Goal: Task Accomplishment & Management: Complete application form

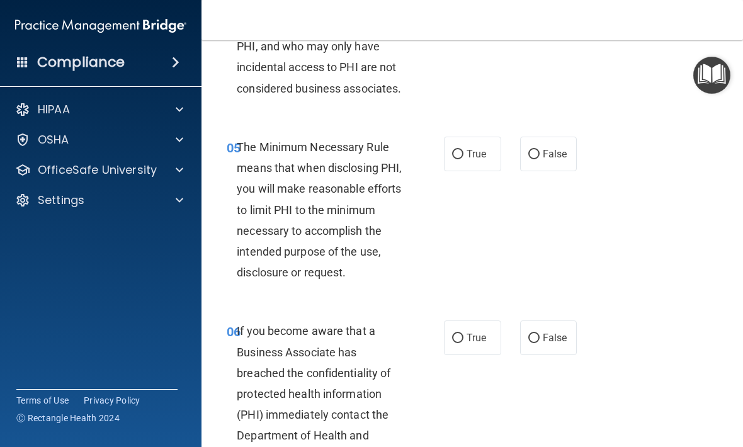
scroll to position [638, 0]
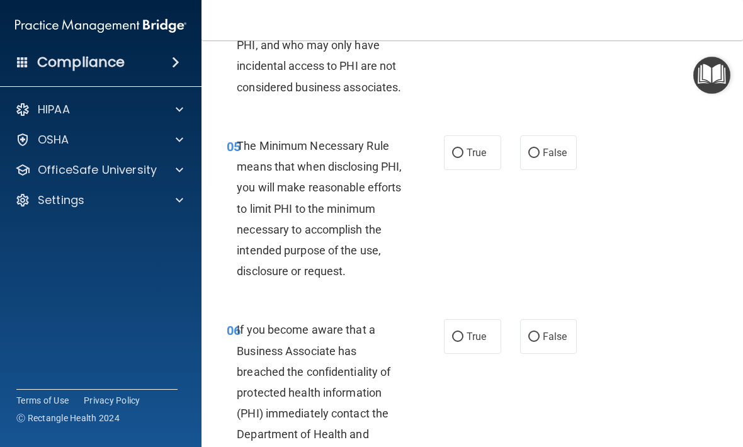
click at [545, 147] on span "False" at bounding box center [555, 153] width 25 height 12
click at [540, 149] on input "False" at bounding box center [533, 153] width 11 height 9
radio input "true"
click at [608, 337] on div "06 If you become aware that a Business Associate has breached the confidentiali…" at bounding box center [472, 416] width 510 height 226
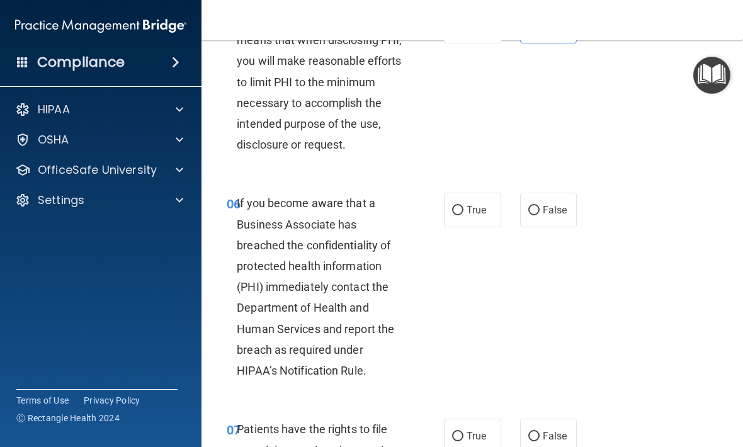
scroll to position [766, 0]
click at [457, 208] on input "True" at bounding box center [457, 209] width 11 height 9
radio input "true"
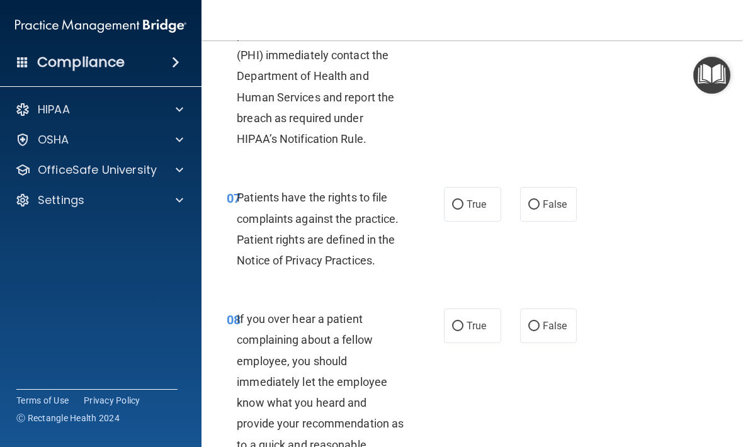
scroll to position [1001, 0]
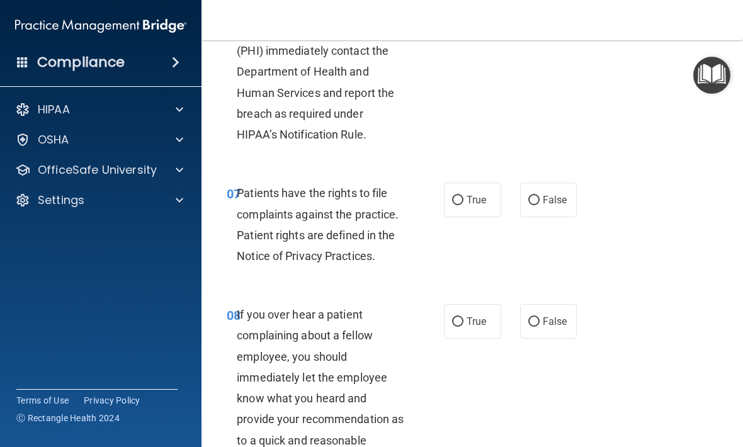
click at [470, 200] on span "True" at bounding box center [477, 200] width 20 height 12
click at [463, 200] on input "True" at bounding box center [457, 200] width 11 height 9
radio input "true"
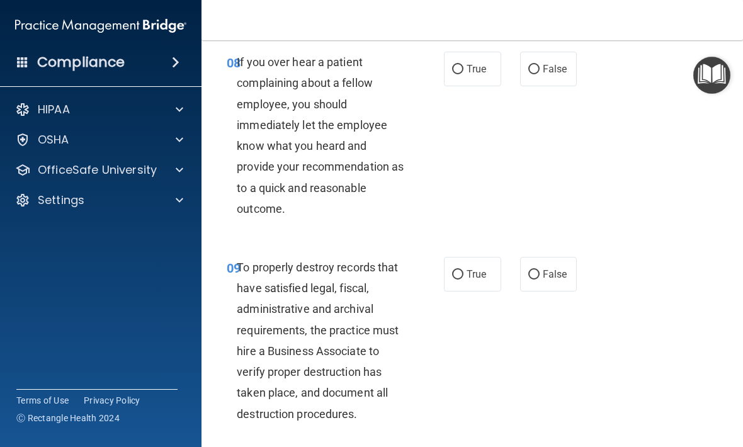
scroll to position [1256, 0]
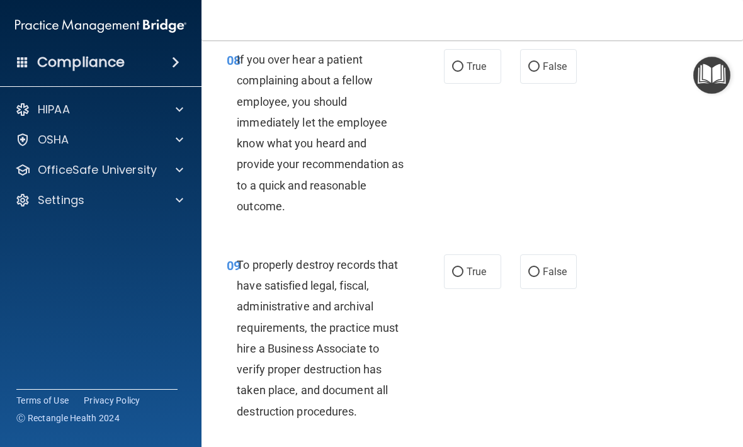
click at [468, 52] on label "True" at bounding box center [472, 66] width 57 height 35
click at [463, 62] on input "True" at bounding box center [457, 66] width 11 height 9
radio input "true"
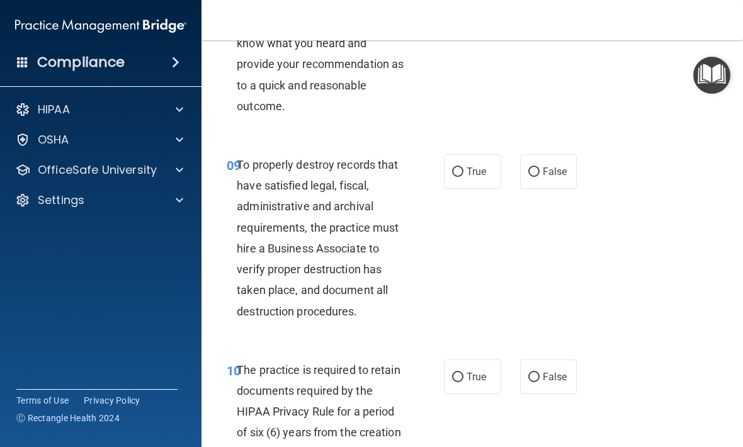
scroll to position [1358, 0]
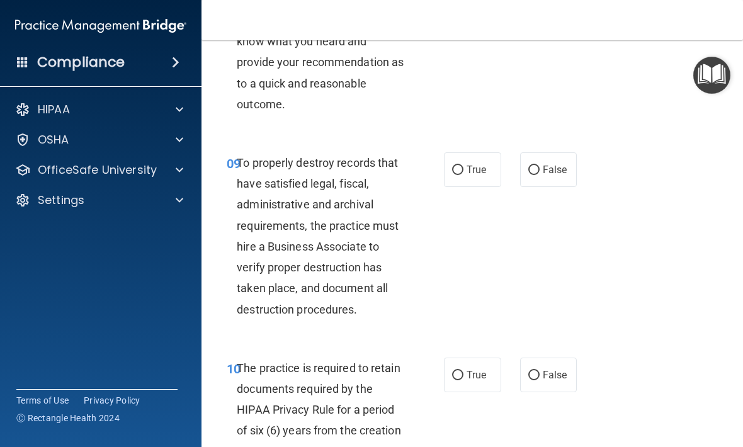
click at [492, 161] on label "True" at bounding box center [472, 169] width 57 height 35
click at [463, 166] on input "True" at bounding box center [457, 170] width 11 height 9
radio input "true"
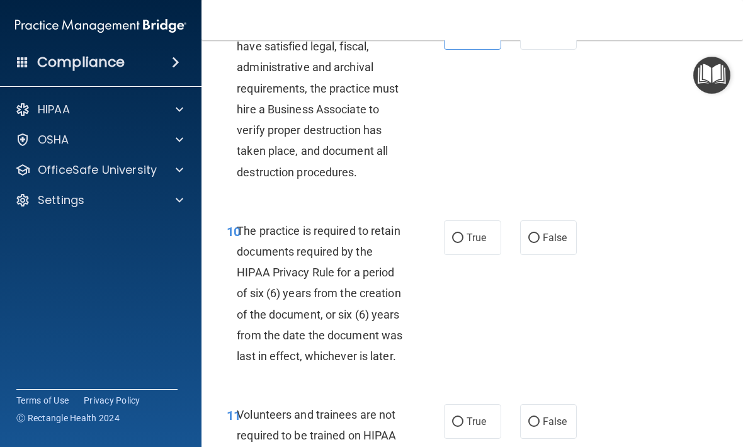
scroll to position [1503, 0]
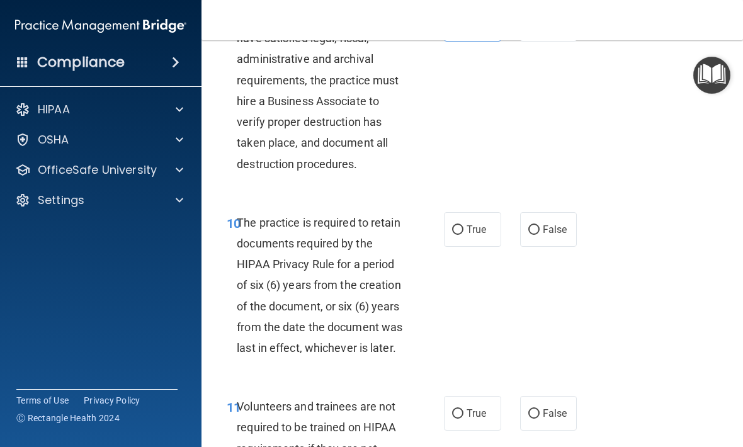
click at [458, 225] on input "True" at bounding box center [457, 229] width 11 height 9
radio input "true"
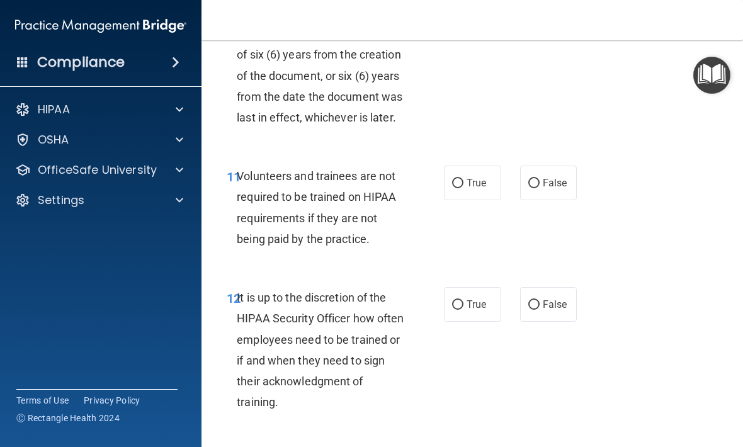
scroll to position [1741, 0]
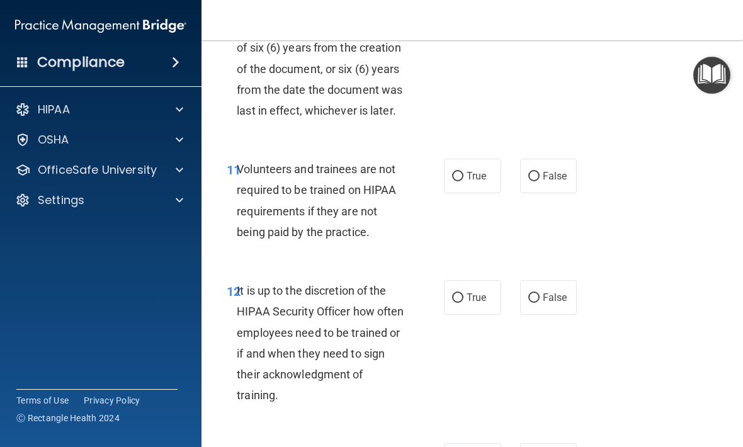
click at [548, 170] on span "False" at bounding box center [555, 176] width 25 height 12
click at [540, 172] on input "False" at bounding box center [533, 176] width 11 height 9
radio input "true"
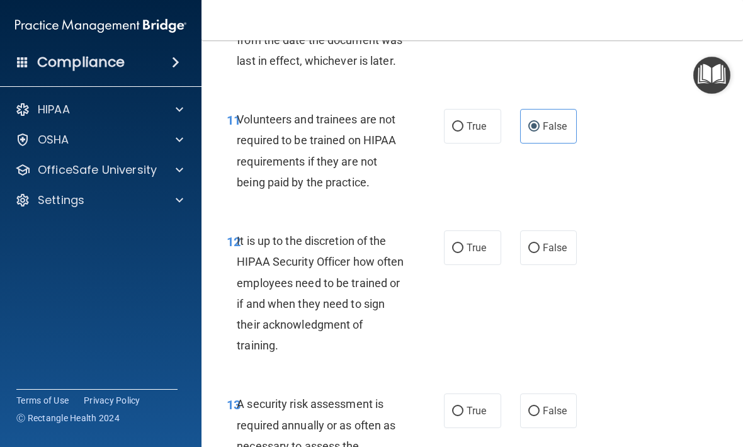
scroll to position [1789, 0]
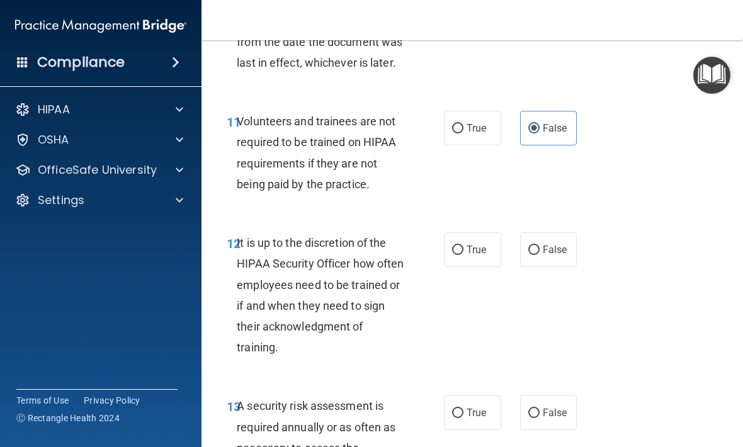
click at [479, 122] on span "True" at bounding box center [477, 128] width 20 height 12
click at [463, 124] on input "True" at bounding box center [457, 128] width 11 height 9
radio input "true"
radio input "false"
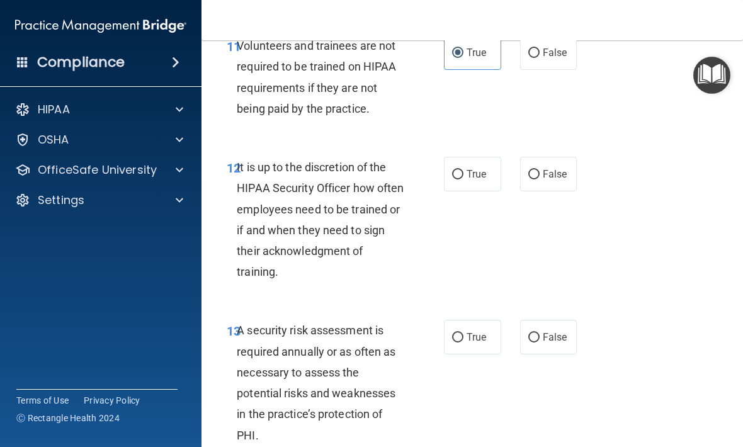
scroll to position [1871, 0]
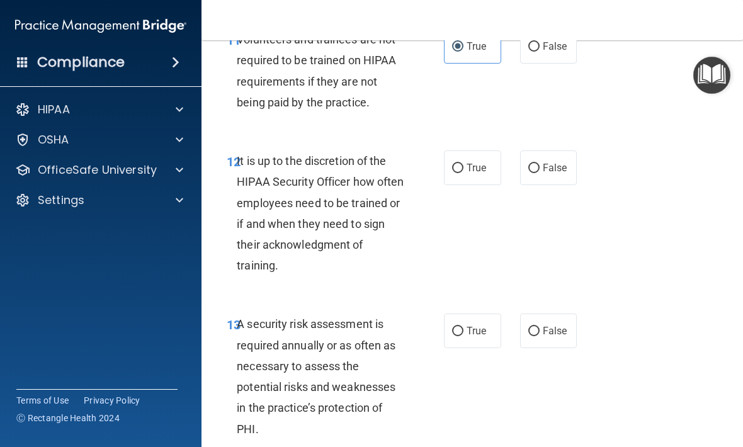
click at [557, 162] on span "False" at bounding box center [555, 168] width 25 height 12
click at [540, 164] on input "False" at bounding box center [533, 168] width 11 height 9
radio input "true"
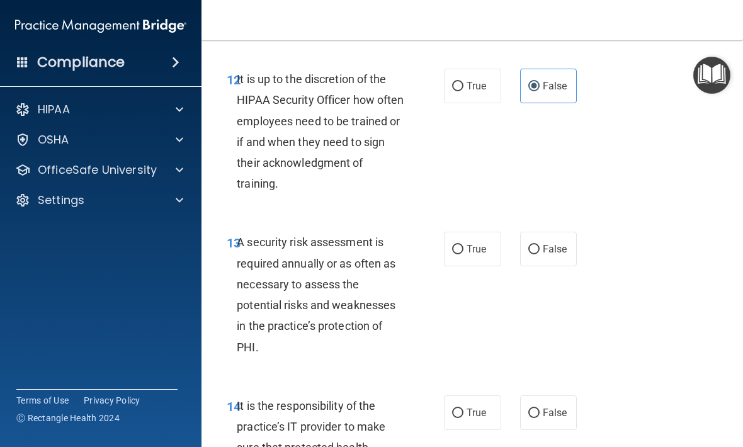
scroll to position [1955, 0]
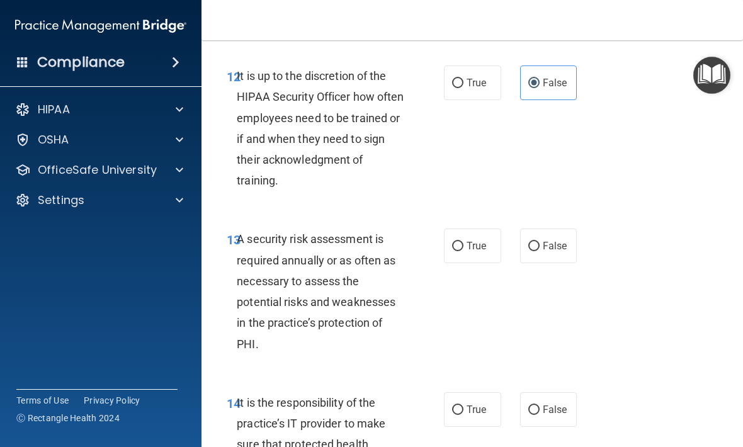
click at [472, 84] on label "True" at bounding box center [472, 82] width 57 height 35
click at [463, 84] on input "True" at bounding box center [457, 83] width 11 height 9
radio input "true"
radio input "false"
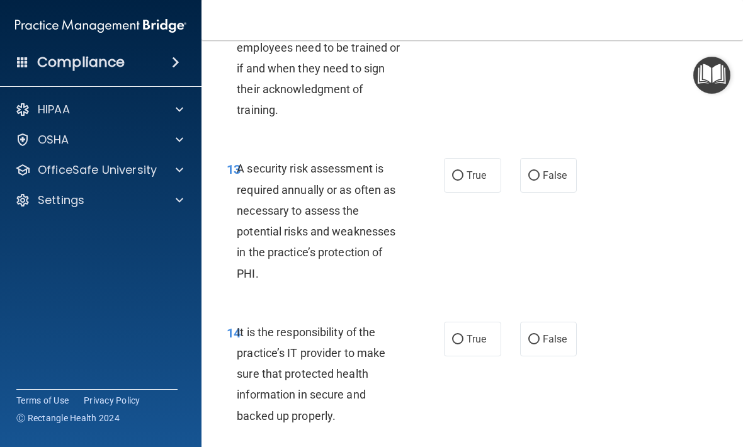
scroll to position [2029, 0]
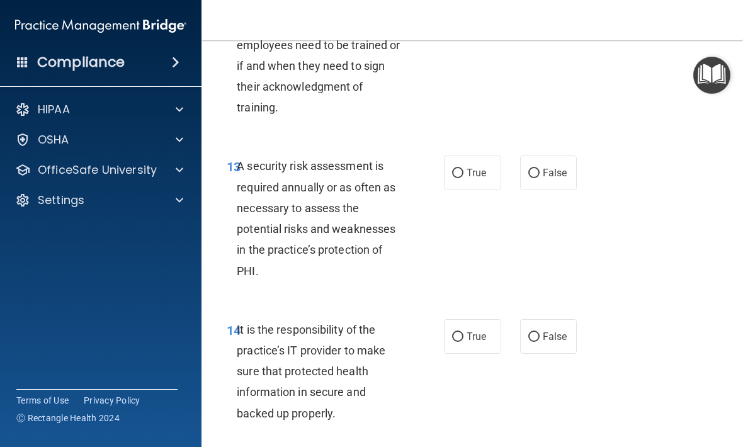
click at [513, 167] on div "True False" at bounding box center [512, 173] width 137 height 35
click at [470, 167] on span "True" at bounding box center [477, 173] width 20 height 12
click at [463, 169] on input "True" at bounding box center [457, 173] width 11 height 9
radio input "true"
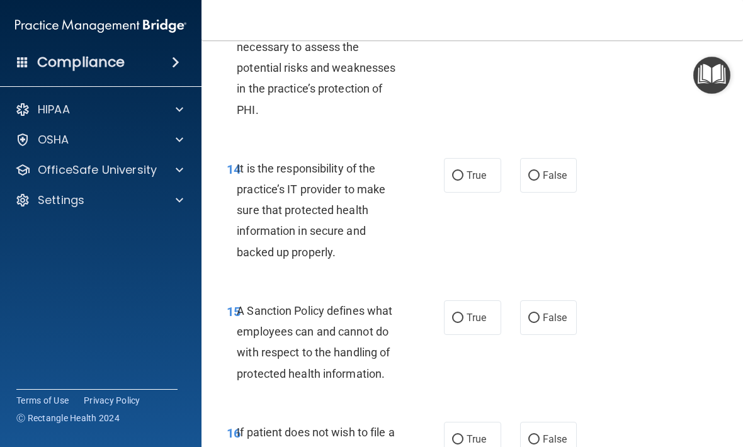
scroll to position [2191, 0]
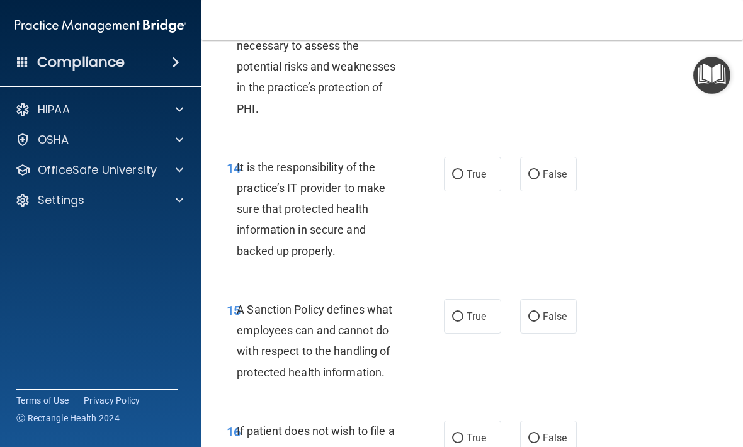
click at [455, 174] on label "True" at bounding box center [472, 174] width 57 height 35
click at [455, 174] on input "True" at bounding box center [457, 174] width 11 height 9
radio input "true"
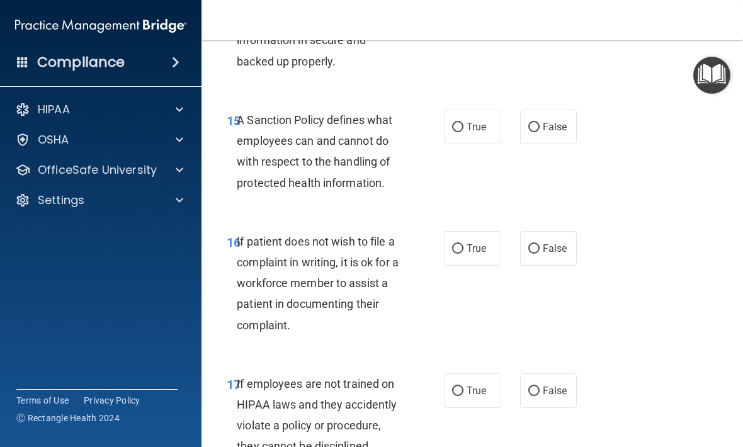
scroll to position [2383, 0]
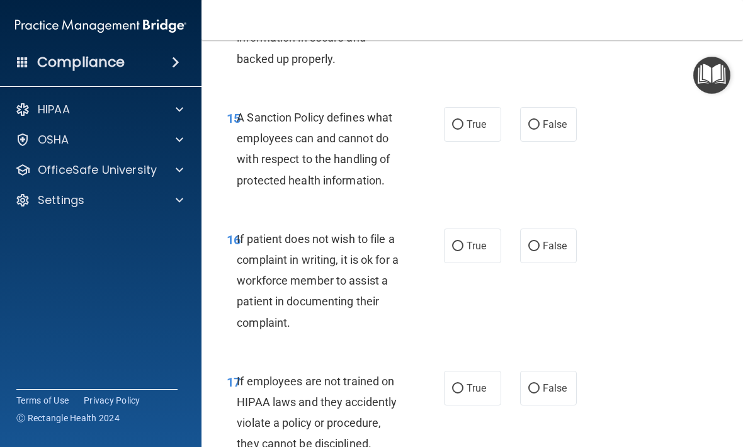
click at [557, 118] on span "False" at bounding box center [555, 124] width 25 height 12
click at [540, 120] on input "False" at bounding box center [533, 124] width 11 height 9
radio input "true"
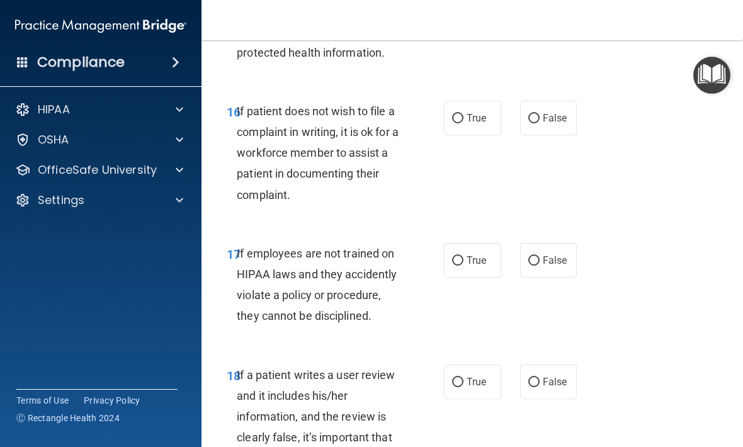
scroll to position [2511, 0]
click at [557, 100] on label "False" at bounding box center [548, 117] width 57 height 35
click at [540, 113] on input "False" at bounding box center [533, 117] width 11 height 9
radio input "true"
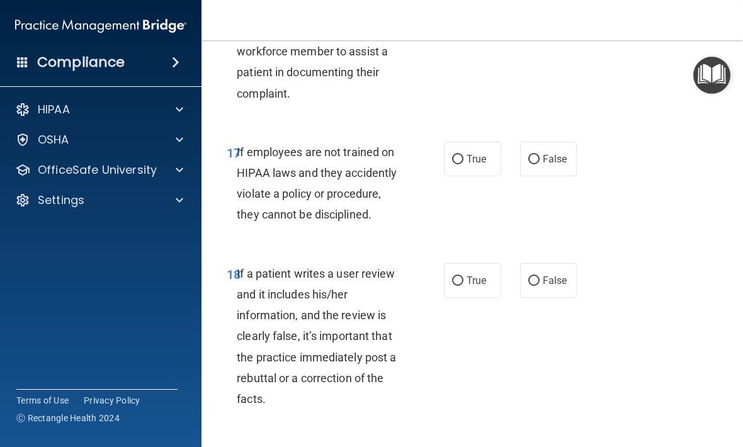
scroll to position [2613, 0]
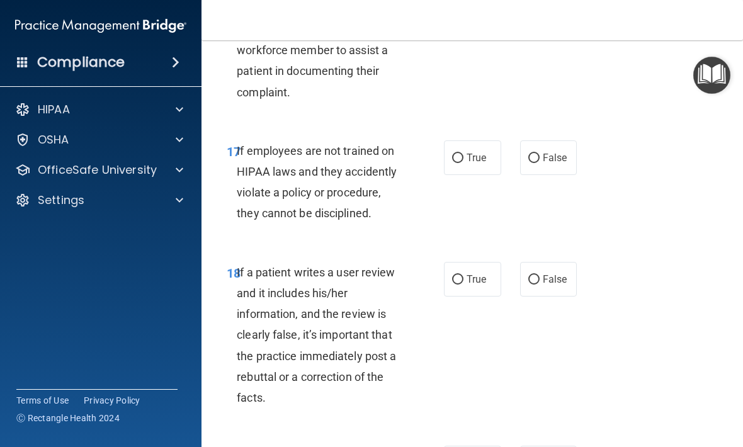
click at [479, 152] on label "True" at bounding box center [472, 157] width 57 height 35
click at [463, 154] on input "True" at bounding box center [457, 158] width 11 height 9
radio input "true"
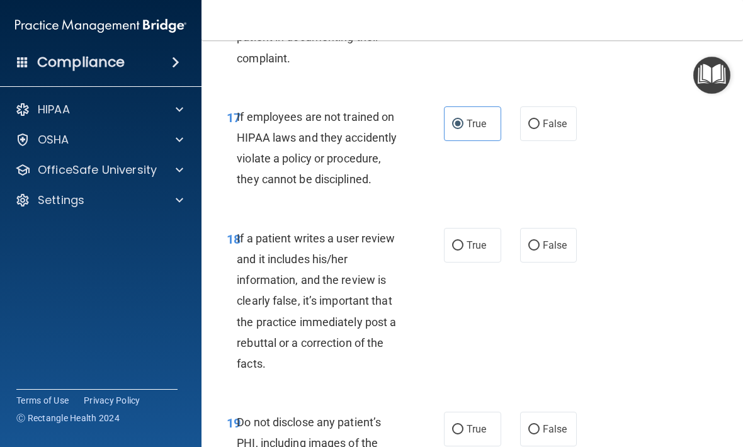
scroll to position [2644, 0]
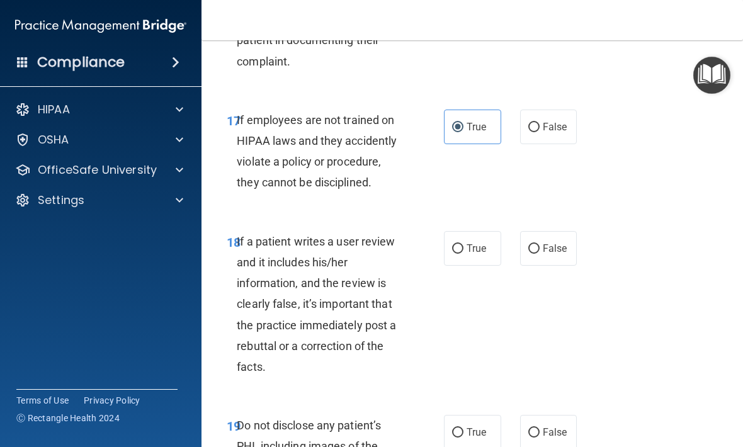
click at [553, 121] on span "False" at bounding box center [555, 127] width 25 height 12
click at [540, 123] on input "False" at bounding box center [533, 127] width 11 height 9
radio input "true"
radio input "false"
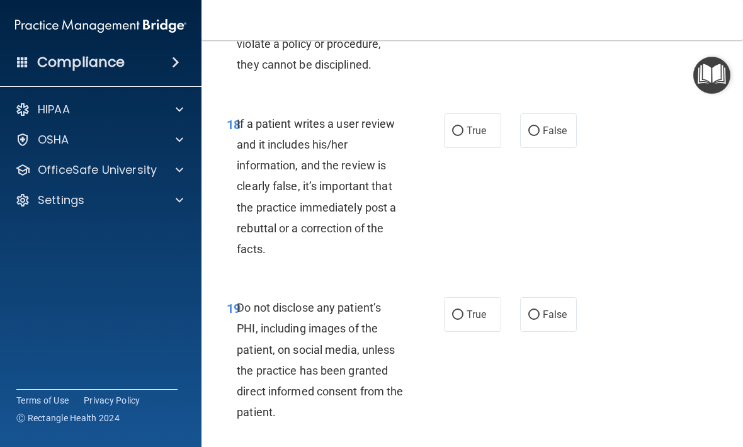
scroll to position [2763, 0]
click at [478, 124] on span "True" at bounding box center [477, 130] width 20 height 12
click at [463, 126] on input "True" at bounding box center [457, 130] width 11 height 9
radio input "true"
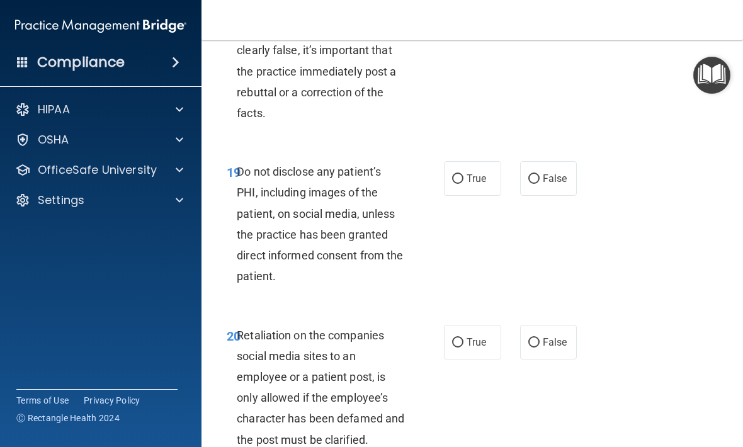
scroll to position [2899, 0]
click at [467, 172] on span "True" at bounding box center [477, 178] width 20 height 12
click at [463, 174] on input "True" at bounding box center [457, 178] width 11 height 9
radio input "true"
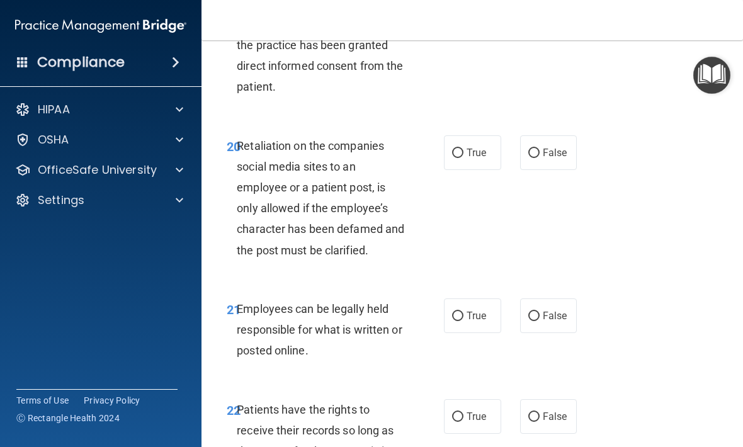
scroll to position [3093, 0]
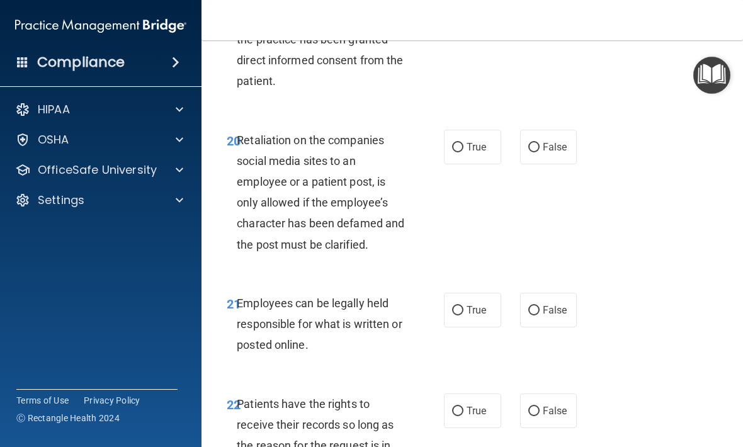
click at [477, 299] on label "True" at bounding box center [472, 310] width 57 height 35
click at [463, 306] on input "True" at bounding box center [457, 310] width 11 height 9
radio input "true"
click at [453, 130] on label "True" at bounding box center [472, 147] width 57 height 35
click at [453, 143] on input "True" at bounding box center [457, 147] width 11 height 9
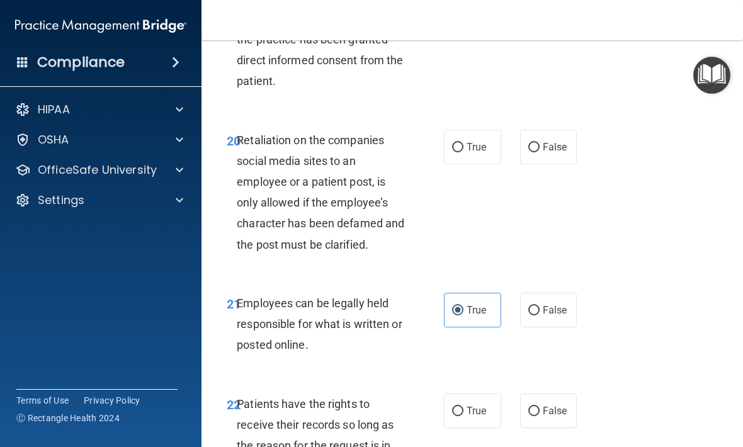
radio input "true"
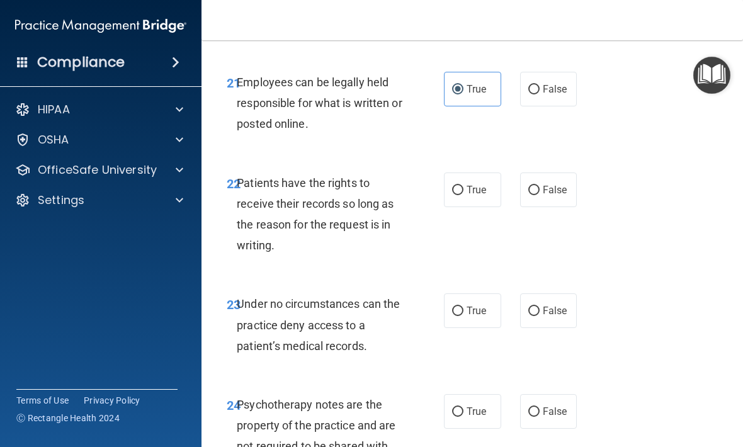
scroll to position [3318, 0]
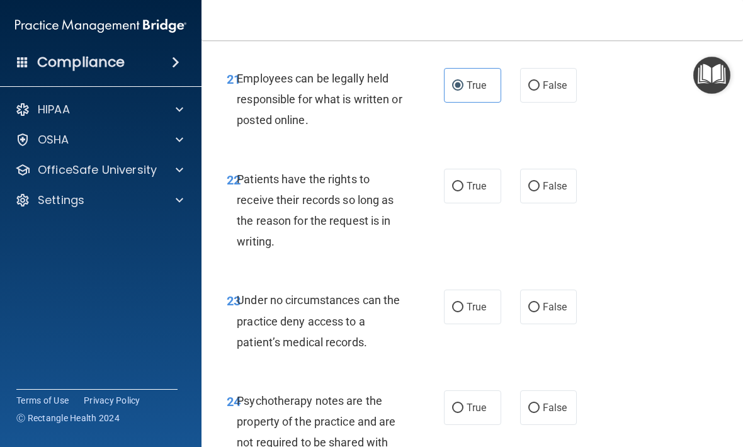
click at [478, 180] on span "True" at bounding box center [477, 186] width 20 height 12
click at [463, 182] on input "True" at bounding box center [457, 186] width 11 height 9
radio input "true"
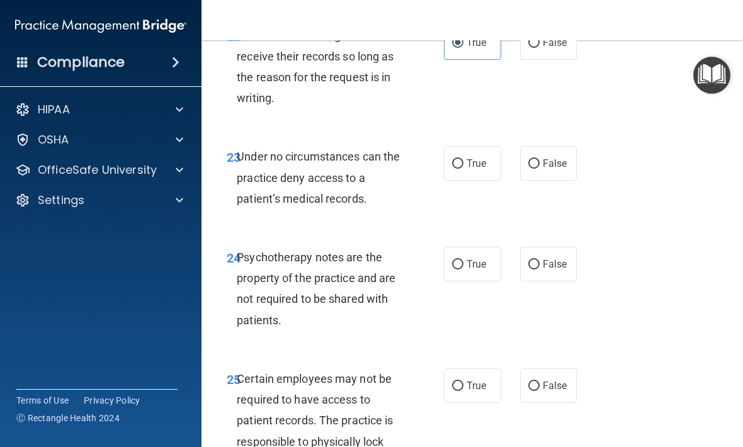
scroll to position [3465, 0]
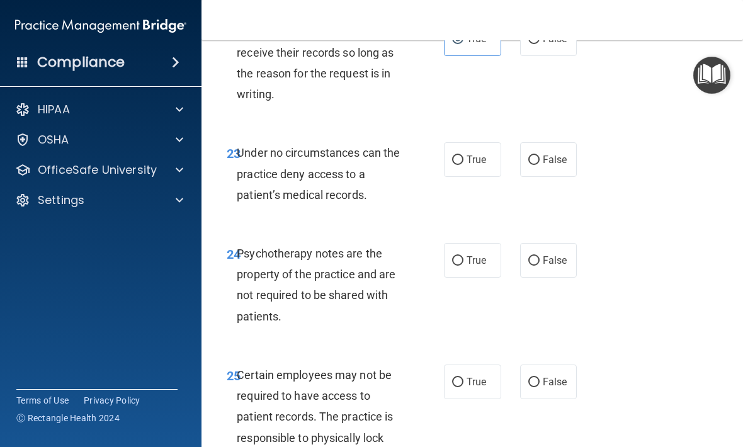
click at [468, 159] on label "True" at bounding box center [472, 159] width 57 height 35
click at [463, 159] on input "True" at bounding box center [457, 160] width 11 height 9
radio input "true"
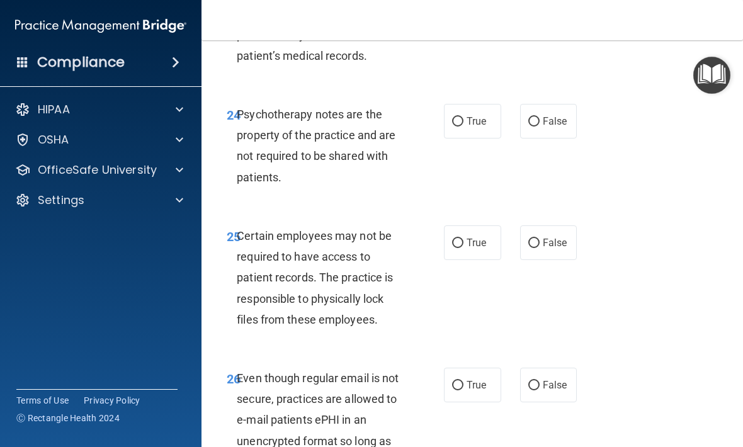
scroll to position [3605, 0]
click at [557, 103] on label "False" at bounding box center [548, 120] width 57 height 35
click at [540, 116] on input "False" at bounding box center [533, 120] width 11 height 9
radio input "true"
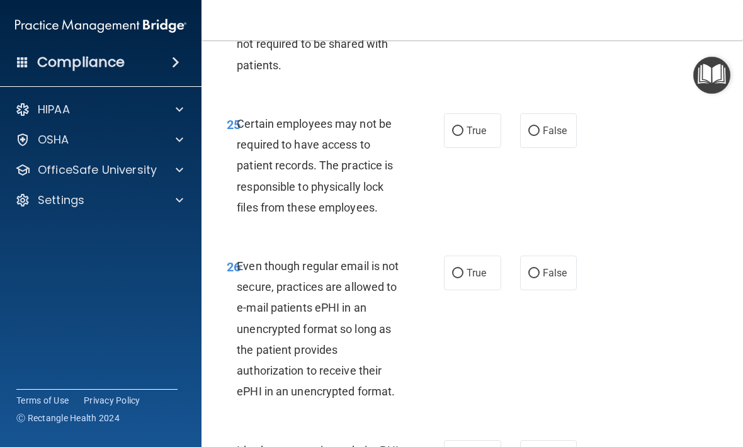
scroll to position [3722, 0]
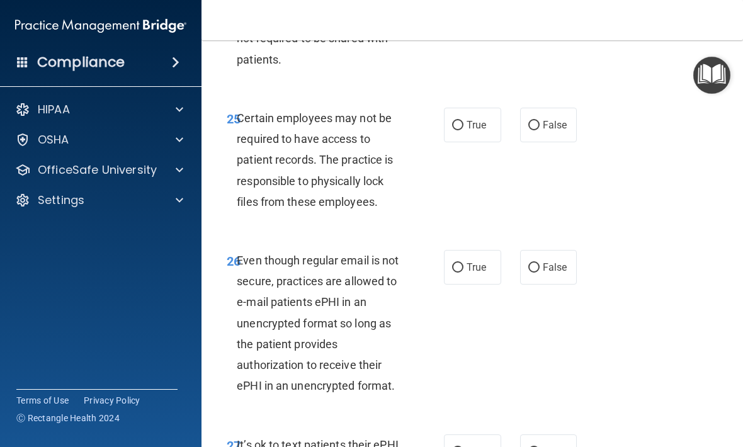
click at [483, 108] on label "True" at bounding box center [472, 125] width 57 height 35
click at [463, 121] on input "True" at bounding box center [457, 125] width 11 height 9
radio input "true"
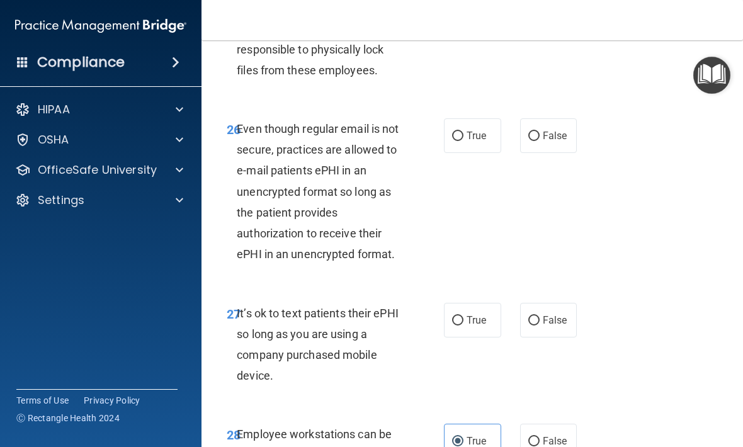
scroll to position [3854, 0]
click at [540, 118] on label "False" at bounding box center [548, 135] width 57 height 35
click at [540, 131] on input "False" at bounding box center [533, 135] width 11 height 9
radio input "true"
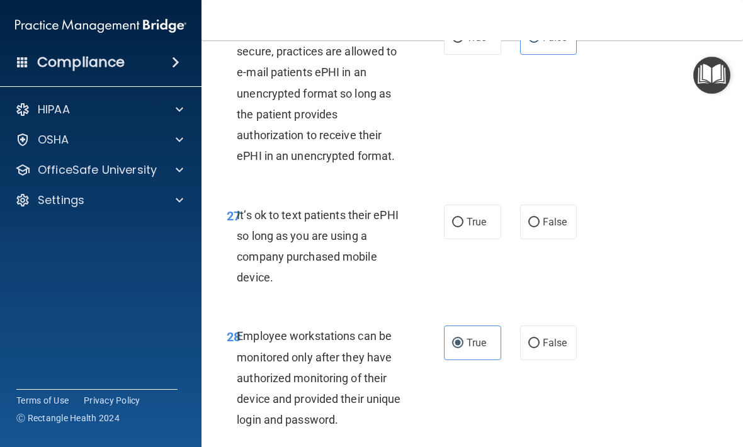
scroll to position [3953, 0]
click at [548, 212] on label "False" at bounding box center [548, 221] width 57 height 35
click at [540, 217] on input "False" at bounding box center [533, 221] width 11 height 9
radio input "true"
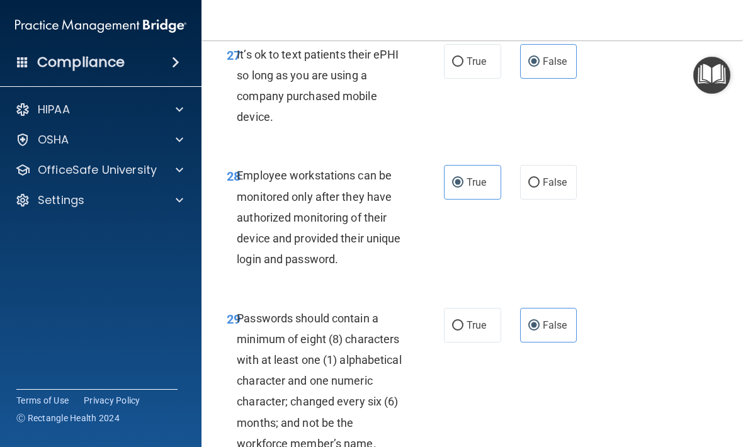
scroll to position [4055, 0]
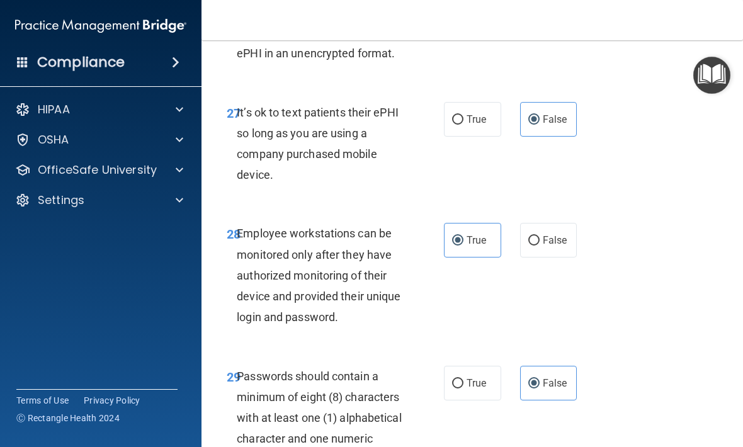
click at [468, 113] on span "True" at bounding box center [477, 119] width 20 height 12
click at [463, 115] on input "True" at bounding box center [457, 119] width 11 height 9
radio input "true"
radio input "false"
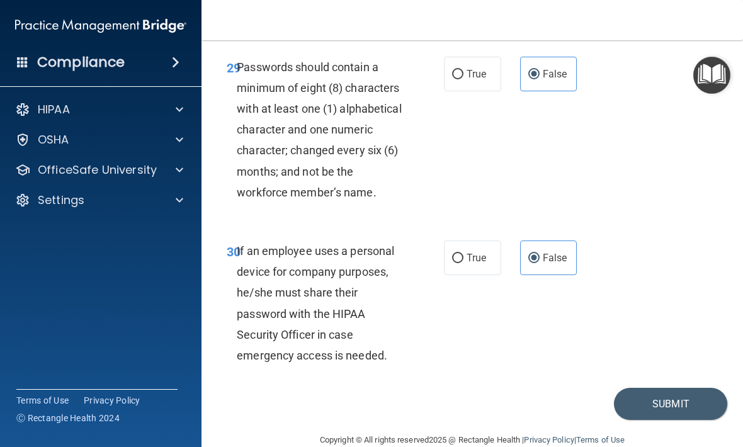
scroll to position [4363, 0]
click at [677, 388] on button "Submit" at bounding box center [670, 404] width 113 height 32
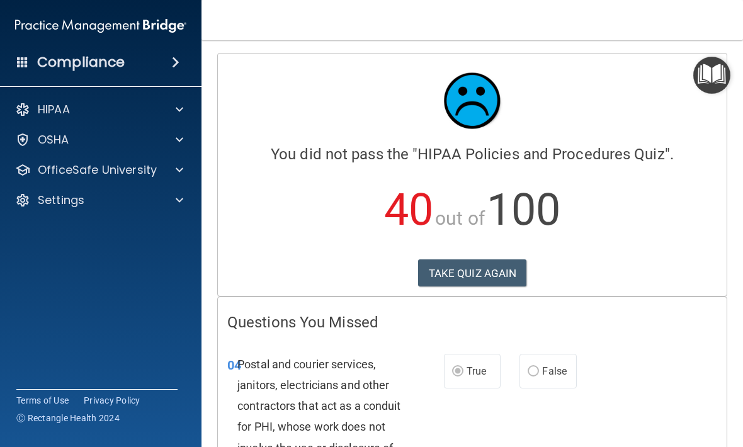
click at [493, 261] on button "TAKE QUIZ AGAIN" at bounding box center [472, 273] width 109 height 28
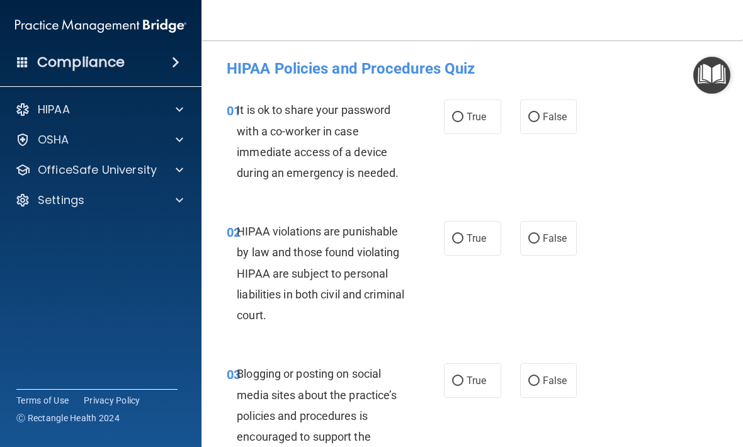
click at [552, 109] on label "False" at bounding box center [548, 116] width 57 height 35
click at [540, 113] on input "False" at bounding box center [533, 117] width 11 height 9
radio input "true"
click at [463, 238] on input "True" at bounding box center [457, 238] width 11 height 9
radio input "true"
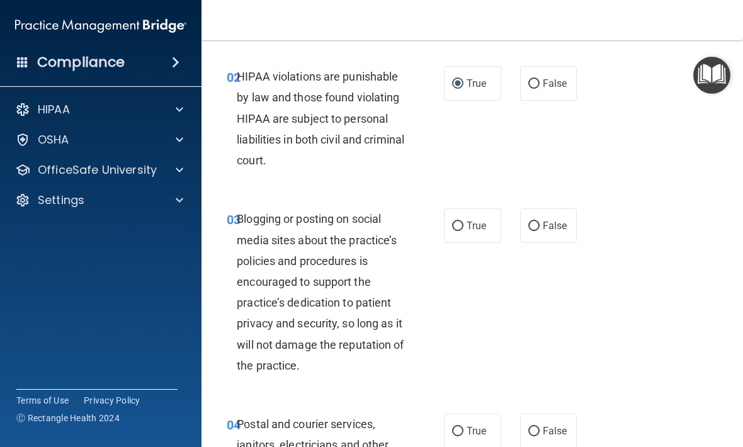
scroll to position [158, 0]
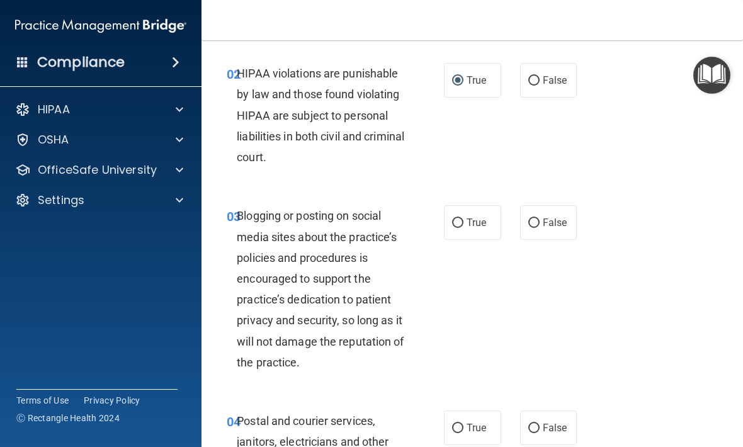
click at [552, 227] on span "False" at bounding box center [555, 223] width 25 height 12
click at [540, 227] on input "False" at bounding box center [533, 222] width 11 height 9
radio input "true"
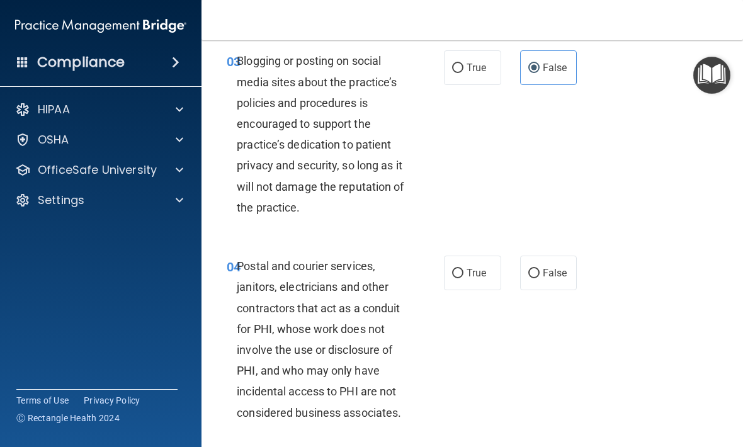
scroll to position [319, 0]
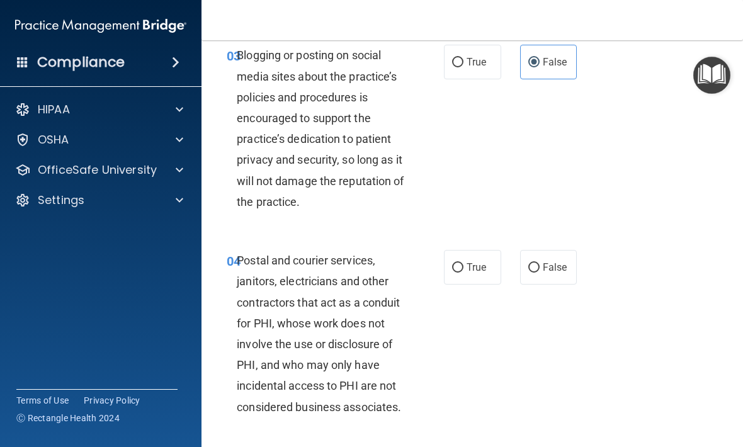
click at [474, 264] on span "True" at bounding box center [477, 267] width 20 height 12
click at [463, 264] on input "True" at bounding box center [457, 267] width 11 height 9
radio input "true"
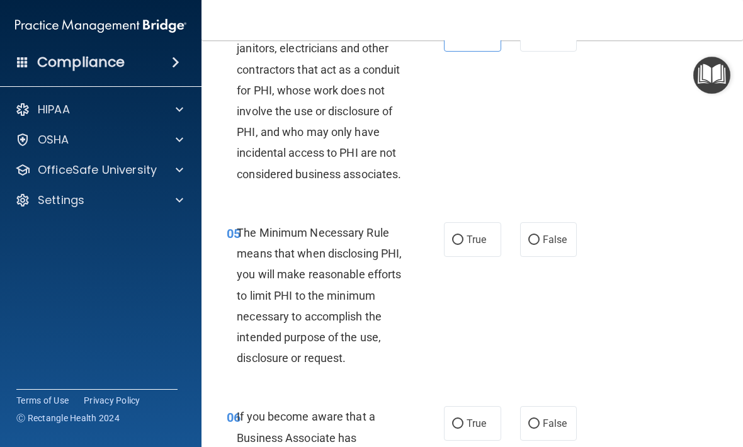
scroll to position [555, 0]
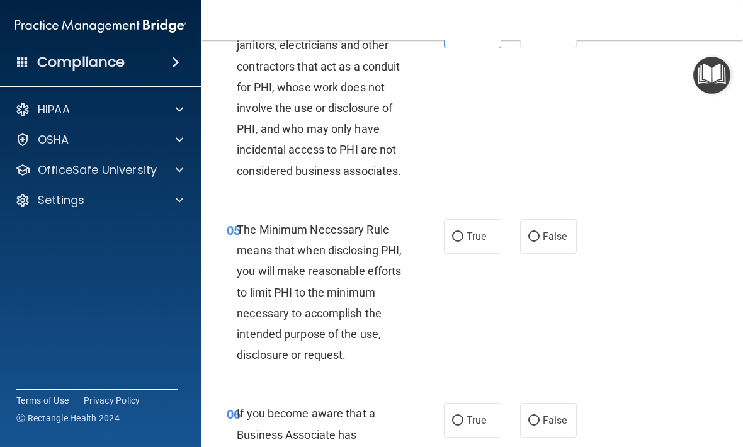
click at [461, 232] on input "True" at bounding box center [457, 236] width 11 height 9
radio input "true"
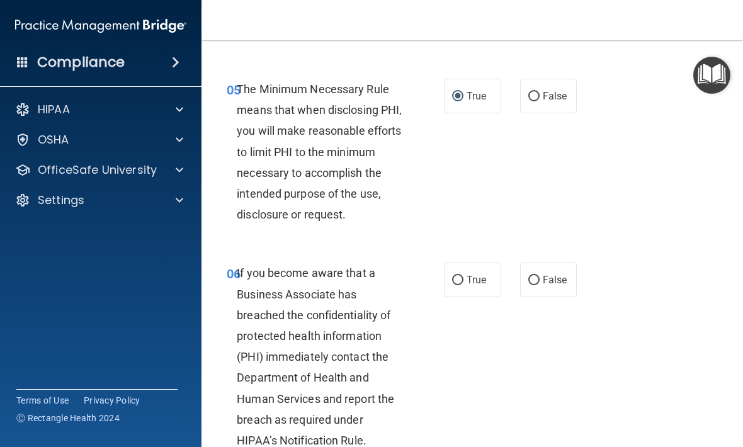
scroll to position [697, 0]
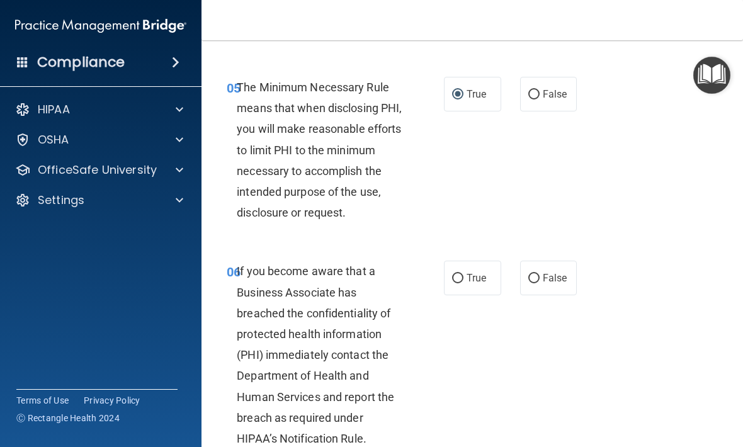
click at [553, 272] on span "False" at bounding box center [555, 278] width 25 height 12
click at [540, 274] on input "False" at bounding box center [533, 278] width 11 height 9
radio input "true"
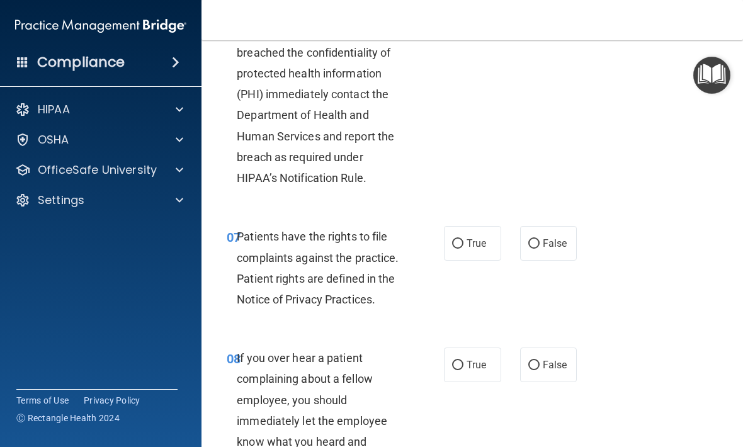
scroll to position [958, 0]
click at [466, 235] on label "True" at bounding box center [472, 242] width 57 height 35
click at [463, 239] on input "True" at bounding box center [457, 243] width 11 height 9
radio input "true"
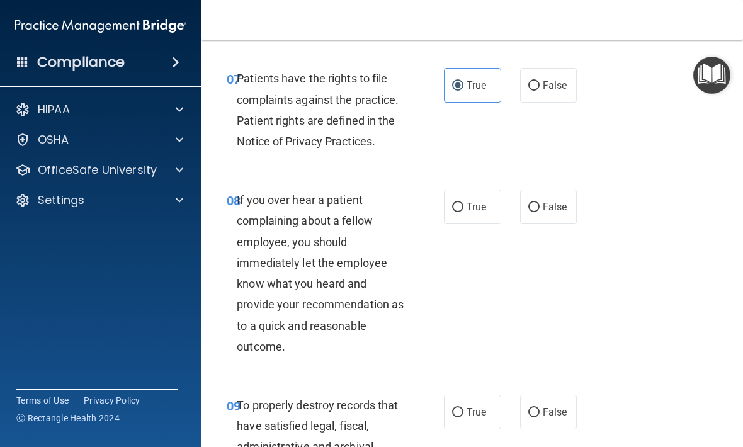
scroll to position [1118, 0]
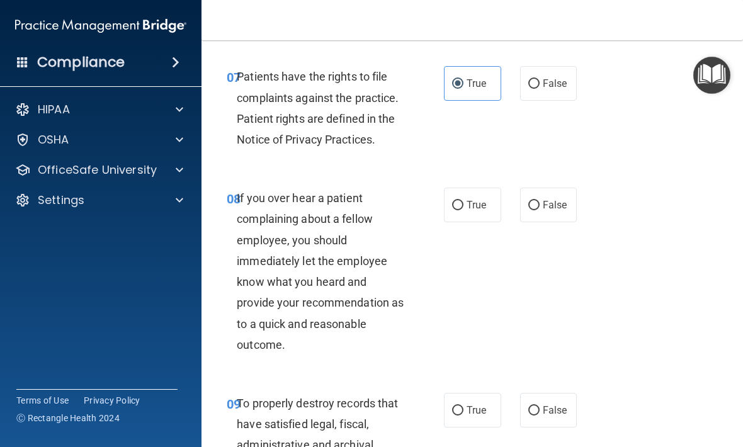
click at [548, 199] on span "False" at bounding box center [555, 205] width 25 height 12
click at [540, 201] on input "False" at bounding box center [533, 205] width 11 height 9
radio input "true"
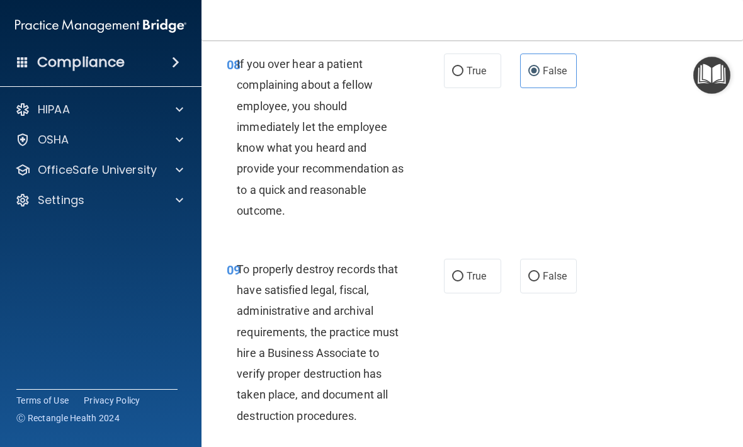
scroll to position [1255, 0]
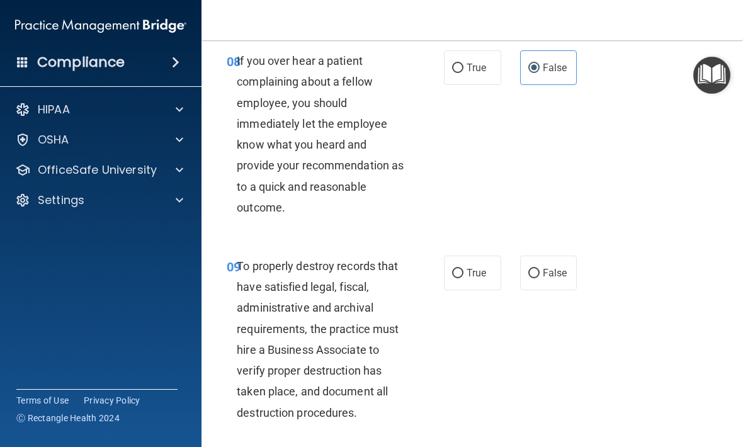
click at [551, 258] on label "False" at bounding box center [548, 273] width 57 height 35
click at [540, 269] on input "False" at bounding box center [533, 273] width 11 height 9
radio input "true"
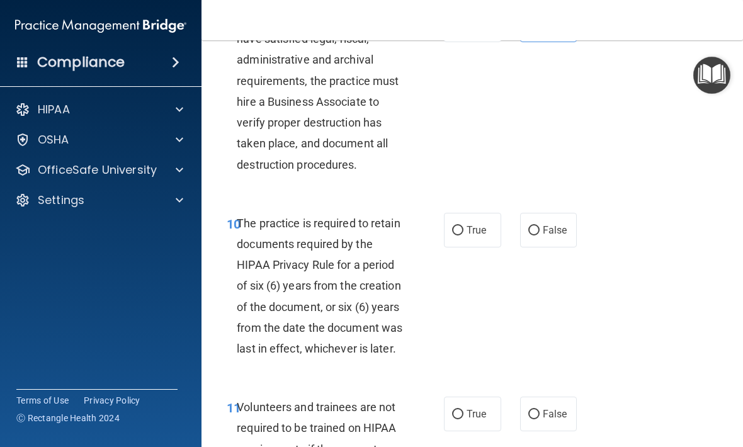
scroll to position [1506, 0]
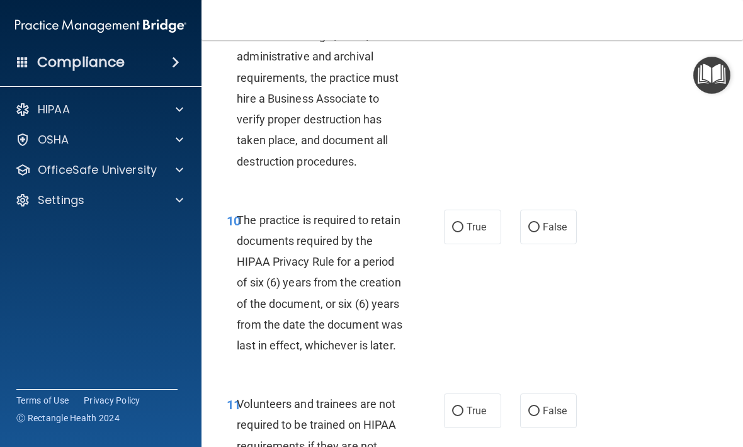
click at [482, 230] on label "True" at bounding box center [472, 227] width 57 height 35
click at [463, 230] on input "True" at bounding box center [457, 227] width 11 height 9
radio input "true"
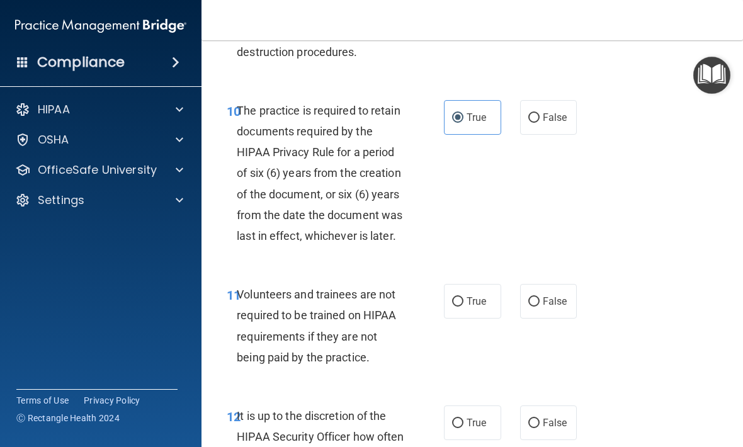
scroll to position [1626, 0]
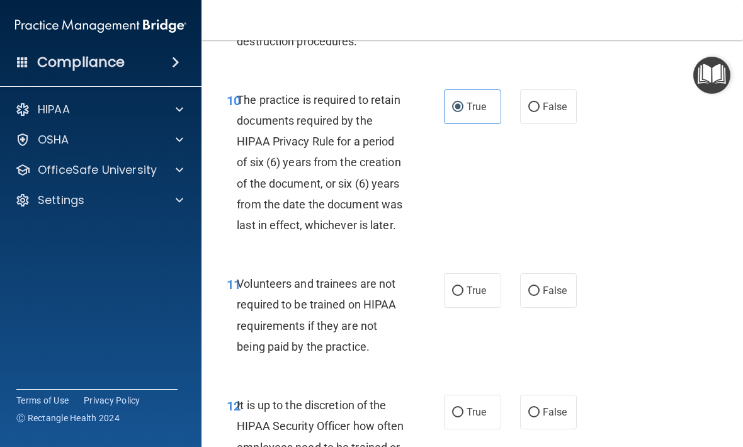
click at [555, 285] on span "False" at bounding box center [555, 291] width 25 height 12
click at [540, 286] on input "False" at bounding box center [533, 290] width 11 height 9
radio input "true"
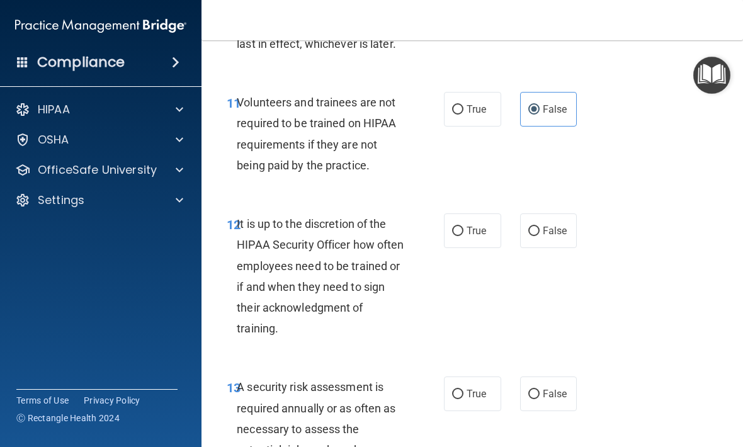
scroll to position [1811, 0]
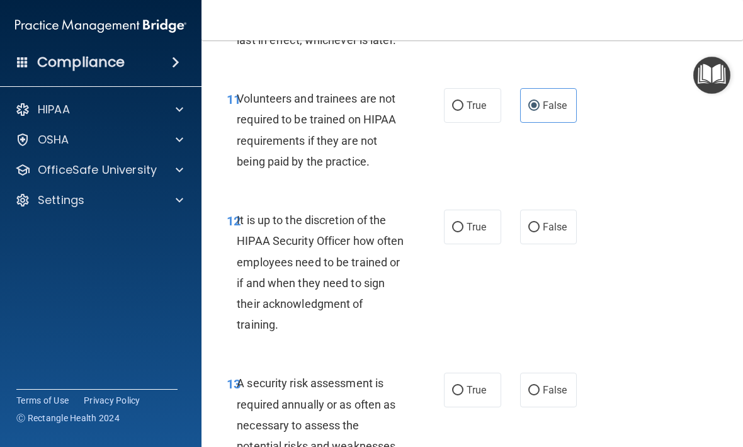
click at [466, 210] on label "True" at bounding box center [472, 227] width 57 height 35
click at [463, 223] on input "True" at bounding box center [457, 227] width 11 height 9
radio input "true"
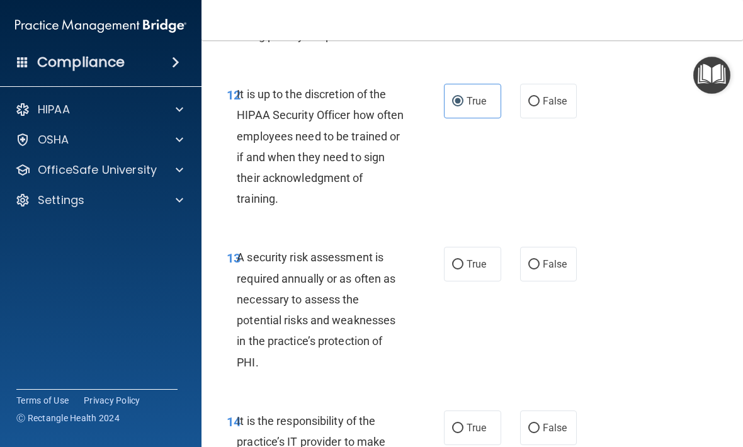
scroll to position [1942, 0]
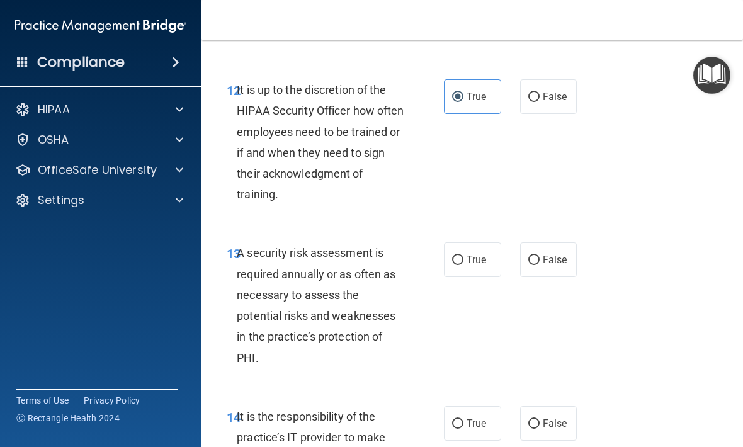
click at [481, 242] on label "True" at bounding box center [472, 259] width 57 height 35
click at [463, 256] on input "True" at bounding box center [457, 260] width 11 height 9
radio input "true"
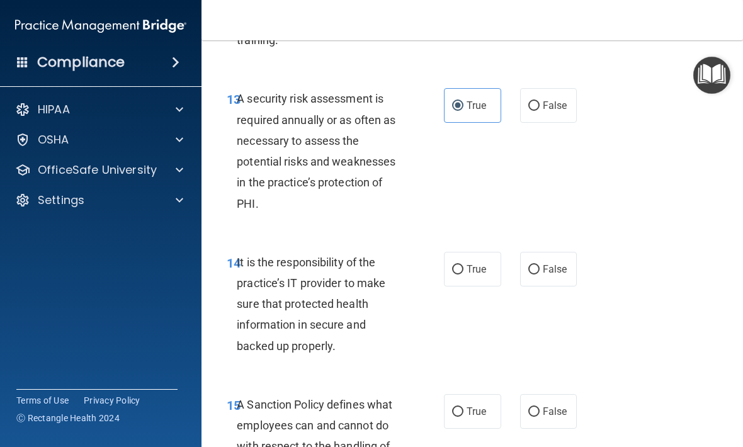
scroll to position [2097, 0]
click at [560, 263] on span "False" at bounding box center [555, 269] width 25 height 12
click at [540, 264] on input "False" at bounding box center [533, 268] width 11 height 9
radio input "true"
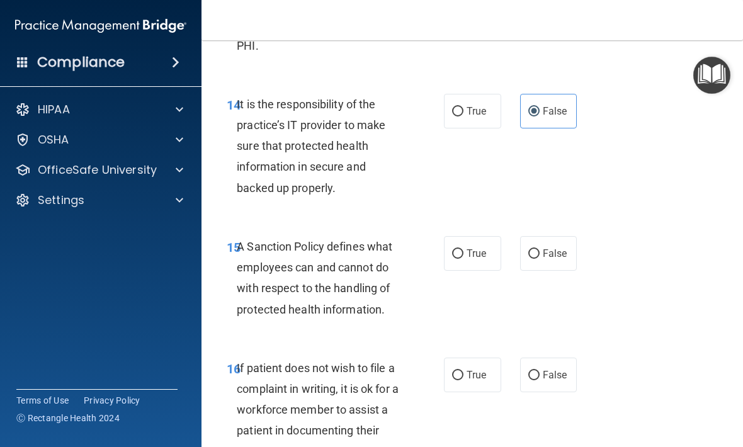
scroll to position [2257, 0]
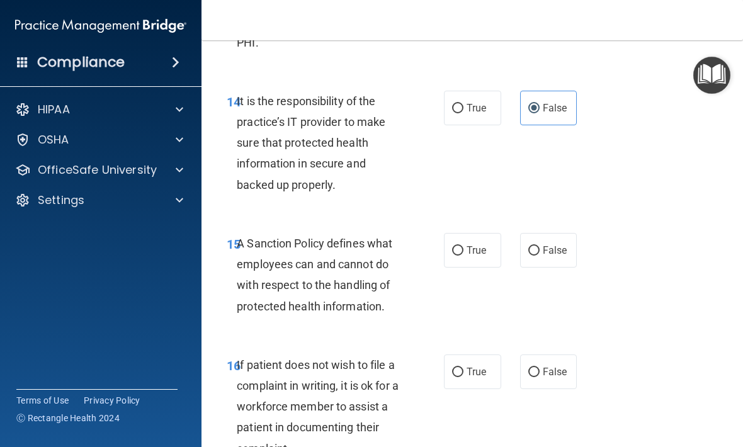
click at [549, 244] on span "False" at bounding box center [555, 250] width 25 height 12
click at [540, 246] on input "False" at bounding box center [533, 250] width 11 height 9
radio input "true"
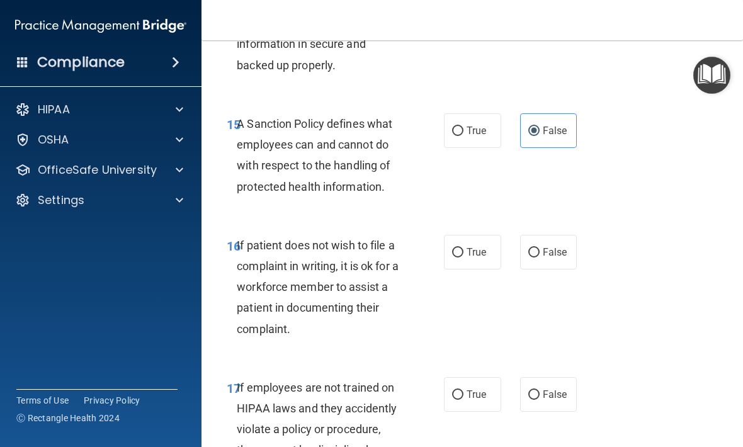
scroll to position [2377, 0]
click at [478, 246] on span "True" at bounding box center [477, 252] width 20 height 12
click at [463, 247] on input "True" at bounding box center [457, 251] width 11 height 9
radio input "true"
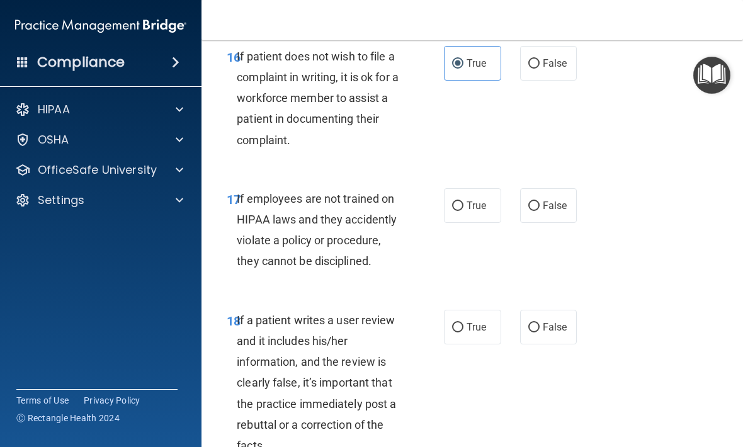
scroll to position [2567, 0]
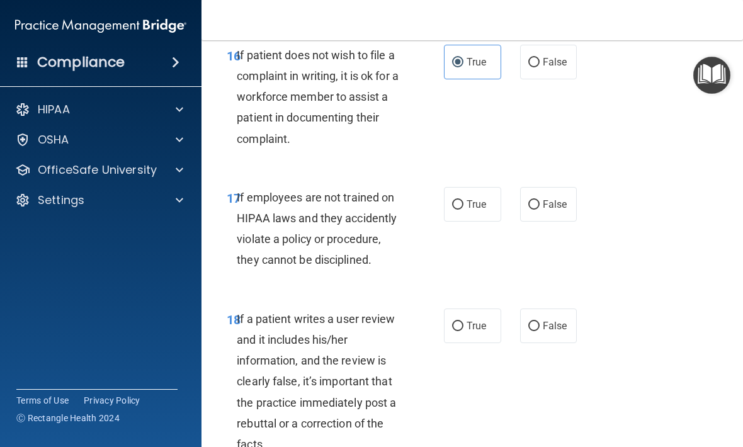
click at [549, 187] on label "False" at bounding box center [548, 204] width 57 height 35
click at [540, 200] on input "False" at bounding box center [533, 204] width 11 height 9
radio input "true"
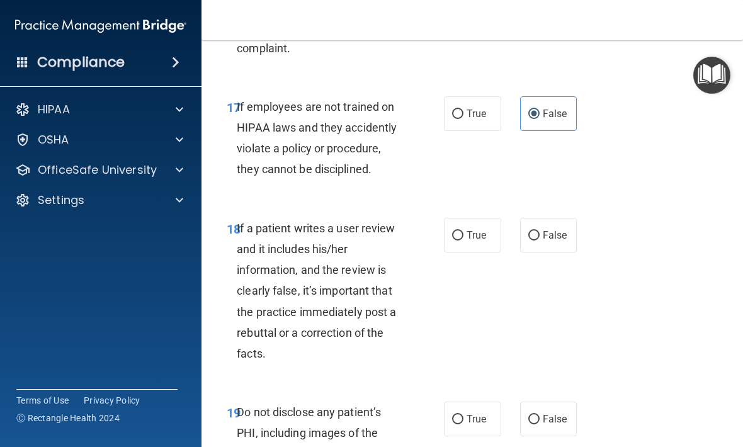
scroll to position [2658, 0]
click at [545, 229] on label "False" at bounding box center [548, 234] width 57 height 35
click at [540, 230] on input "False" at bounding box center [533, 234] width 11 height 9
radio input "true"
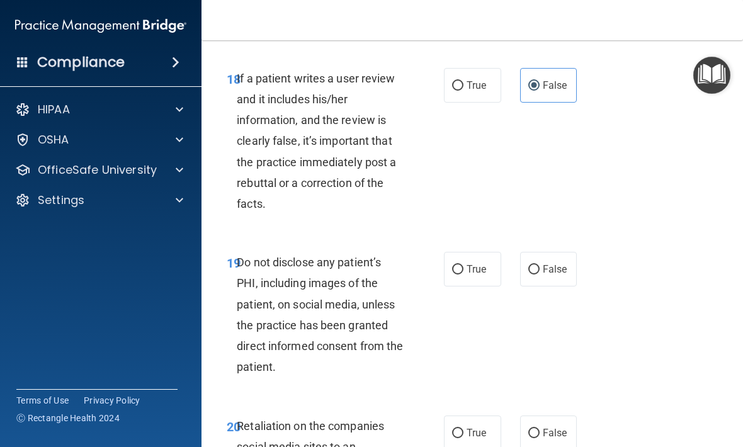
scroll to position [2809, 0]
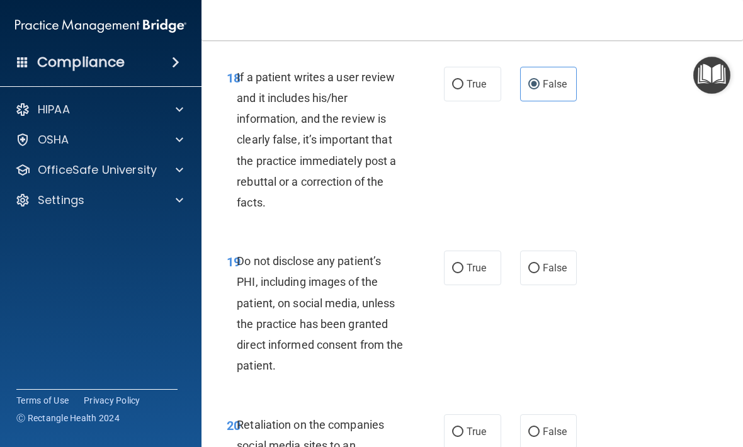
click at [472, 262] on span "True" at bounding box center [477, 268] width 20 height 12
click at [463, 264] on input "True" at bounding box center [457, 268] width 11 height 9
radio input "true"
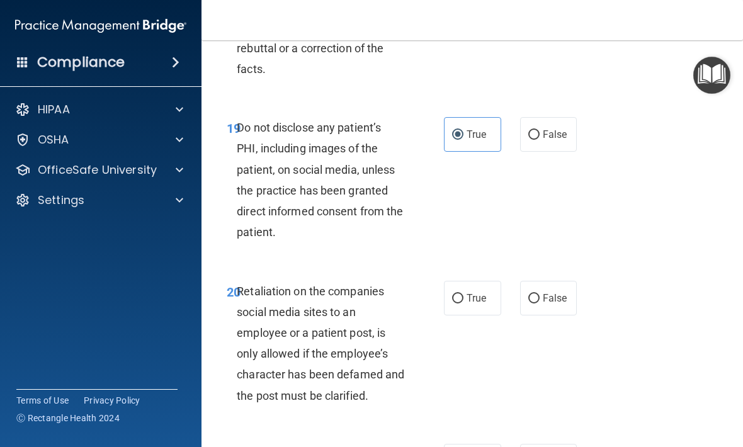
scroll to position [2943, 0]
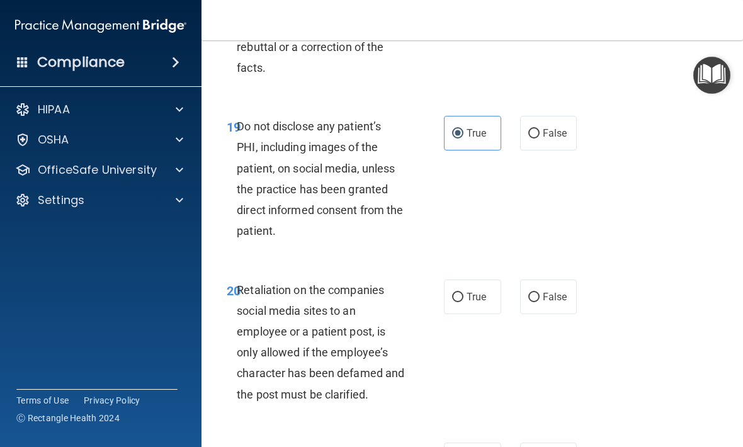
click at [550, 293] on label "False" at bounding box center [548, 297] width 57 height 35
click at [540, 293] on input "False" at bounding box center [533, 297] width 11 height 9
radio input "true"
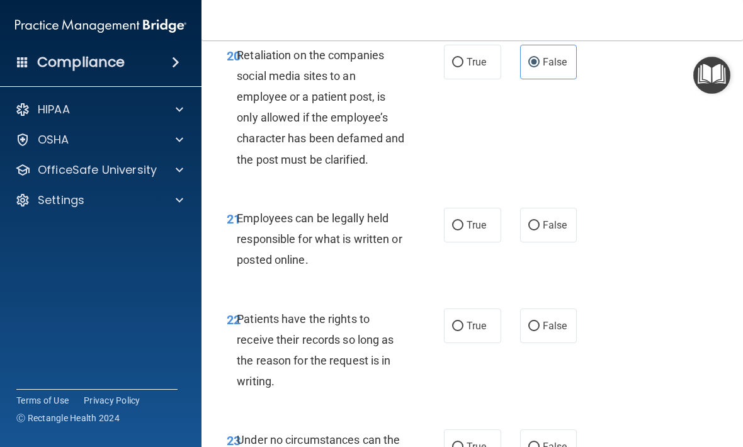
scroll to position [3181, 0]
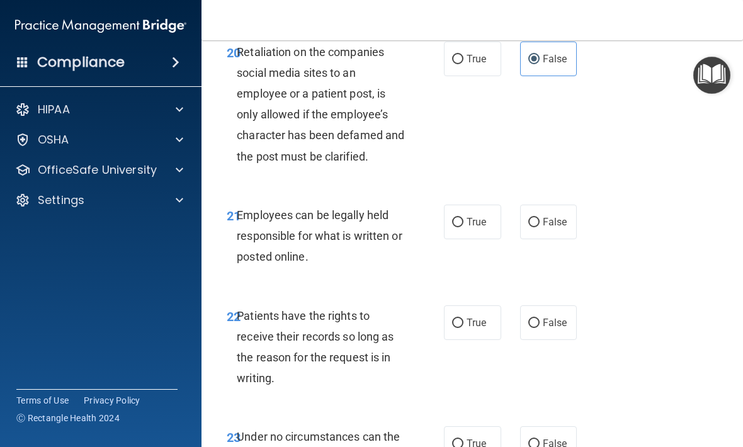
click at [478, 216] on span "True" at bounding box center [477, 222] width 20 height 12
click at [463, 218] on input "True" at bounding box center [457, 222] width 11 height 9
radio input "true"
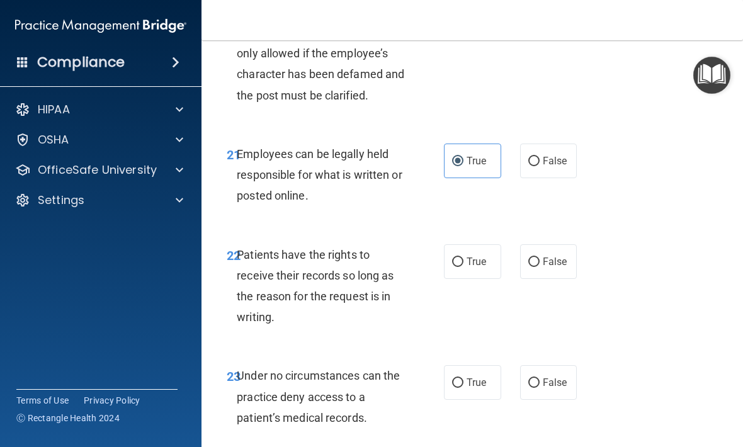
scroll to position [3245, 0]
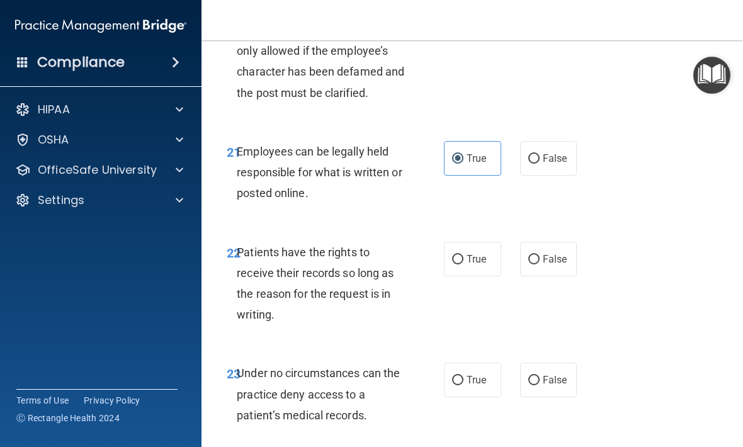
click at [551, 247] on label "False" at bounding box center [548, 259] width 57 height 35
click at [540, 255] on input "False" at bounding box center [533, 259] width 11 height 9
radio input "true"
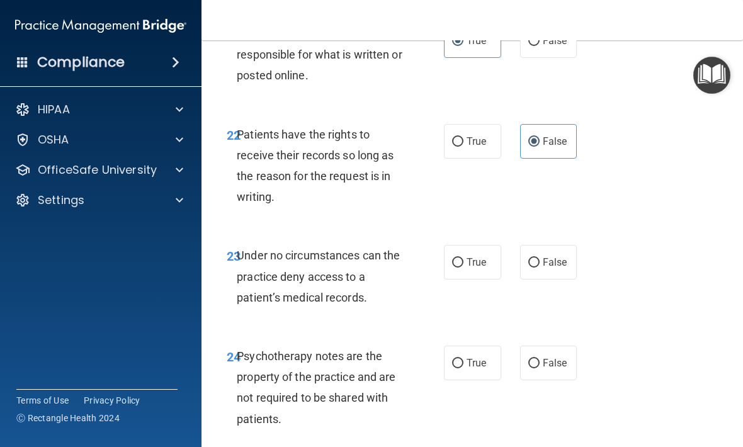
scroll to position [3364, 0]
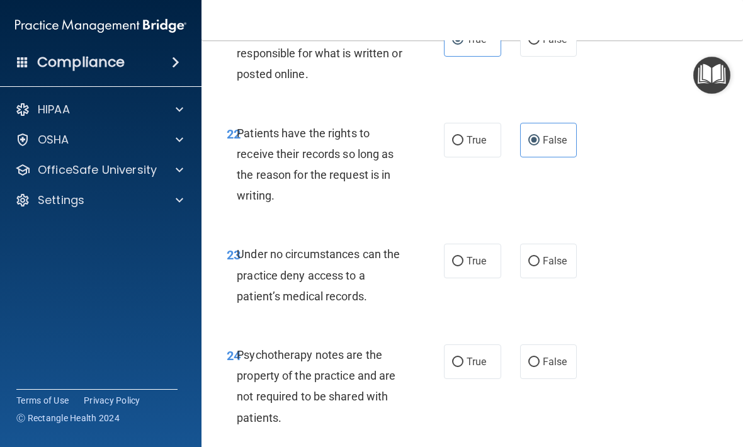
click at [556, 255] on label "False" at bounding box center [548, 261] width 57 height 35
click at [540, 257] on input "False" at bounding box center [533, 261] width 11 height 9
radio input "true"
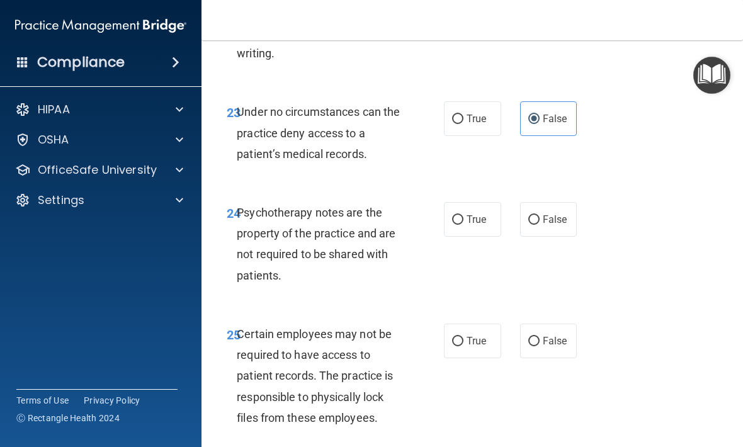
scroll to position [3507, 0]
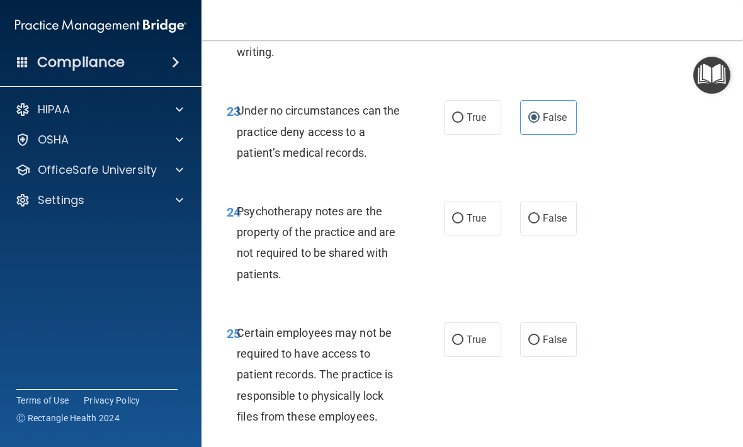
click at [472, 334] on span "True" at bounding box center [477, 340] width 20 height 12
click at [463, 336] on input "True" at bounding box center [457, 340] width 11 height 9
radio input "true"
click at [480, 212] on span "True" at bounding box center [477, 218] width 20 height 12
click at [463, 214] on input "True" at bounding box center [457, 218] width 11 height 9
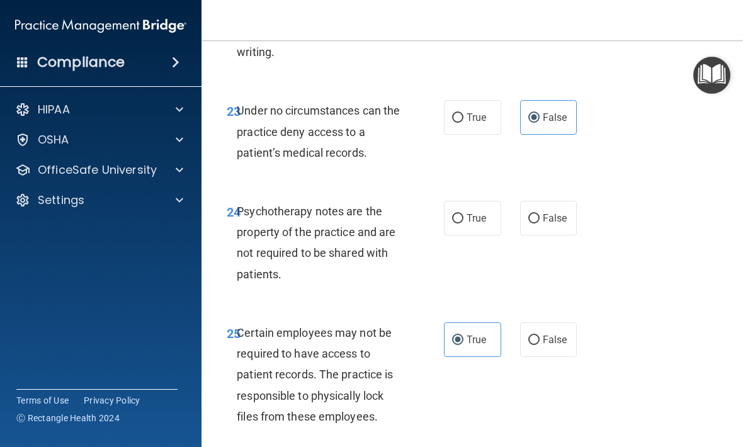
radio input "true"
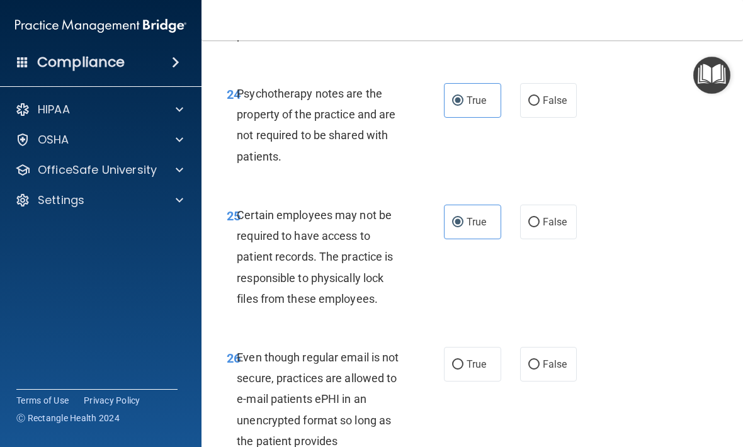
scroll to position [3626, 0]
click at [552, 215] on span "False" at bounding box center [555, 221] width 25 height 12
click at [540, 217] on input "False" at bounding box center [533, 221] width 11 height 9
radio input "true"
click at [479, 215] on span "True" at bounding box center [477, 221] width 20 height 12
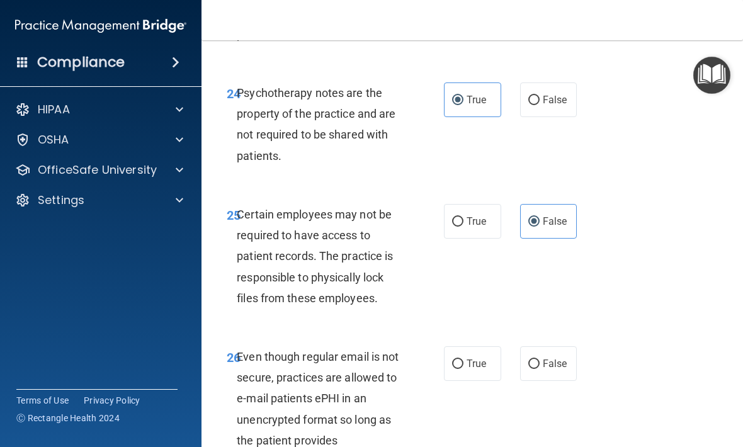
click at [463, 217] on input "True" at bounding box center [457, 221] width 11 height 9
radio input "true"
radio input "false"
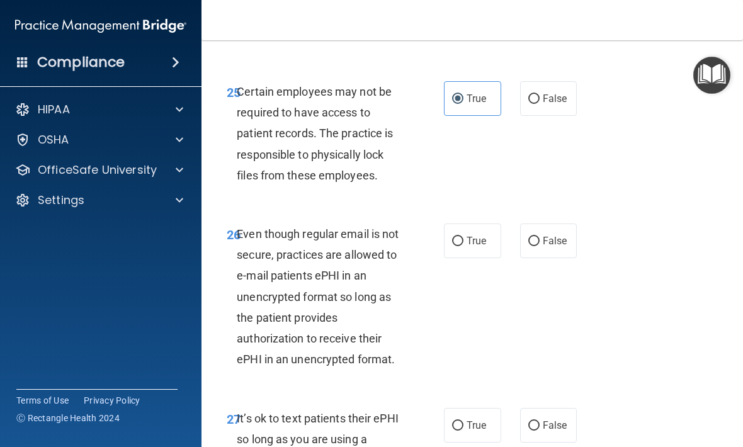
scroll to position [3749, 0]
click at [473, 234] on span "True" at bounding box center [477, 240] width 20 height 12
click at [463, 236] on input "True" at bounding box center [457, 240] width 11 height 9
radio input "true"
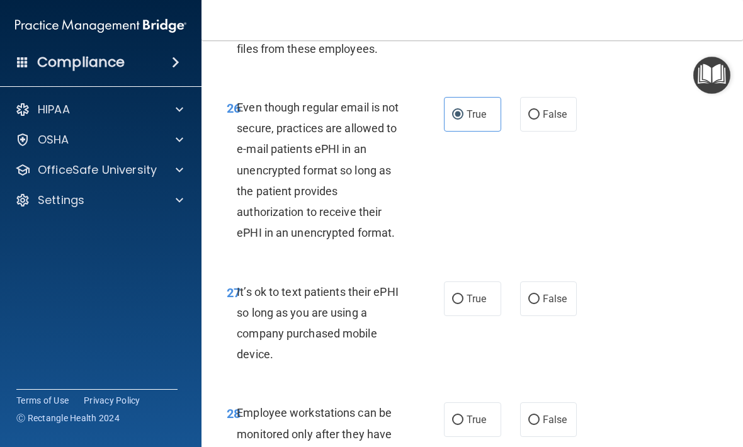
scroll to position [3878, 0]
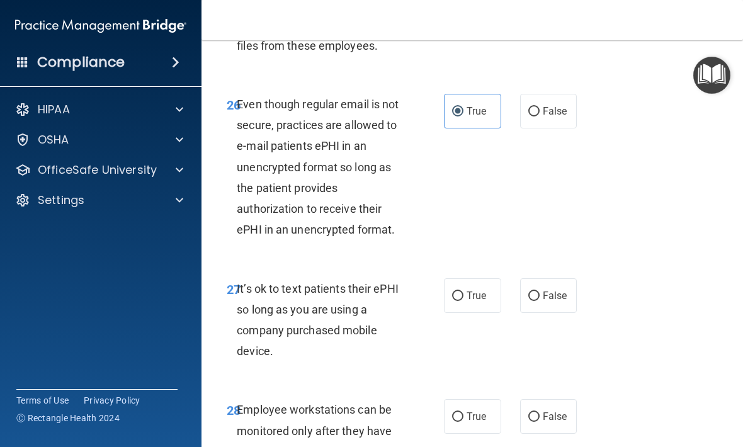
click at [478, 278] on label "True" at bounding box center [472, 295] width 57 height 35
click at [463, 291] on input "True" at bounding box center [457, 295] width 11 height 9
radio input "true"
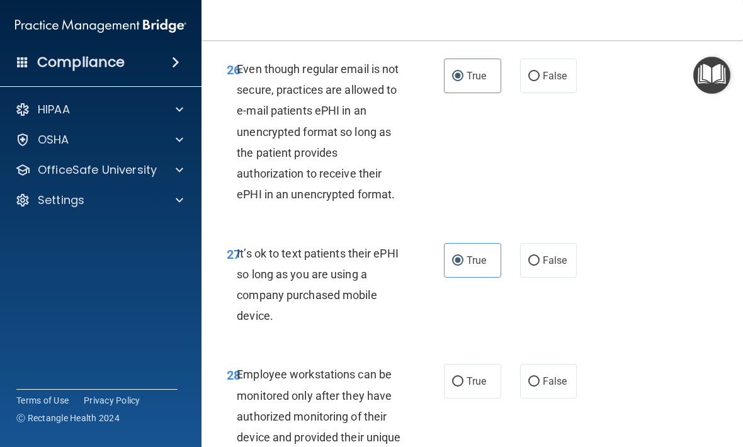
scroll to position [3915, 0]
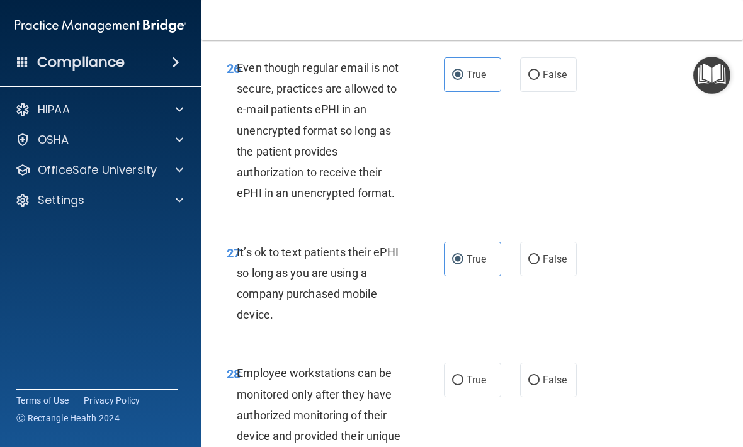
click at [548, 253] on span "False" at bounding box center [555, 259] width 25 height 12
click at [540, 255] on input "False" at bounding box center [533, 259] width 11 height 9
radio input "true"
radio input "false"
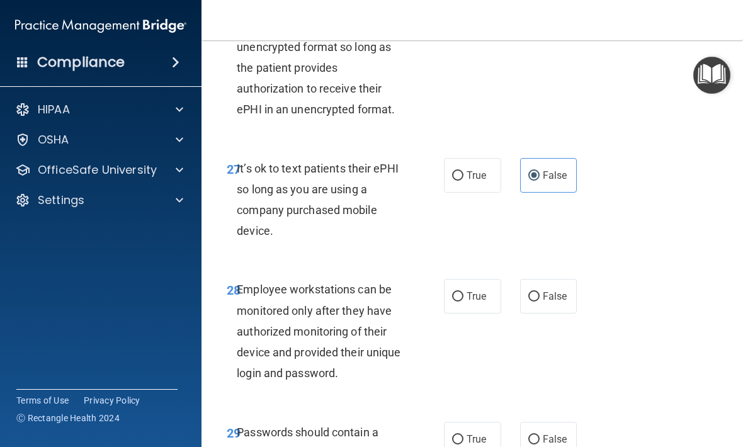
scroll to position [4000, 0]
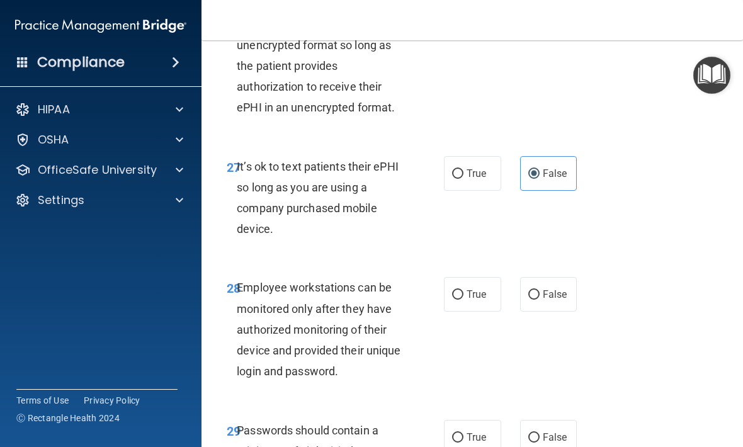
click at [557, 288] on span "False" at bounding box center [555, 294] width 25 height 12
click at [540, 290] on input "False" at bounding box center [533, 294] width 11 height 9
radio input "true"
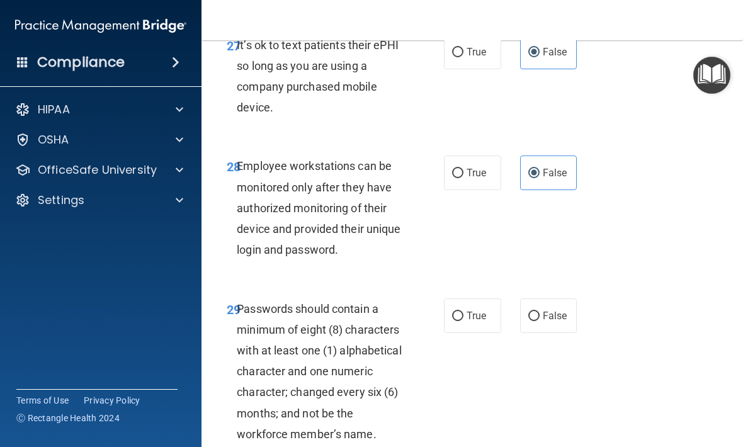
scroll to position [4124, 0]
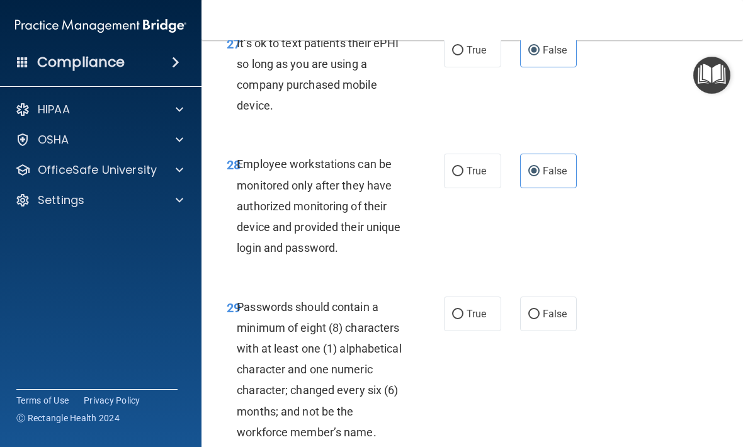
click at [462, 310] on input "True" at bounding box center [457, 314] width 11 height 9
radio input "true"
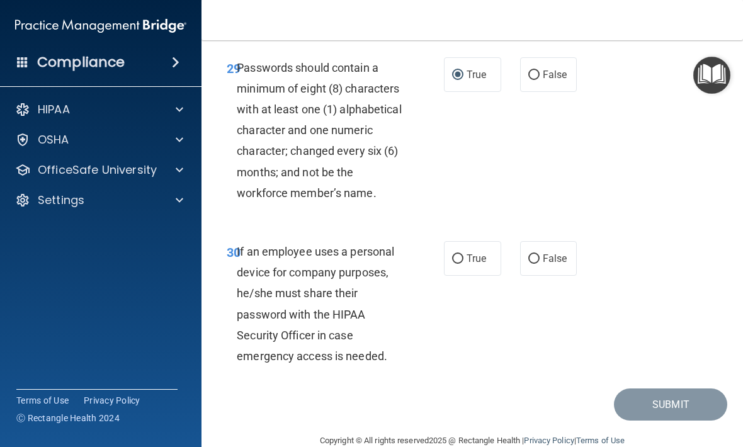
scroll to position [4363, 0]
click at [548, 244] on label "False" at bounding box center [548, 258] width 57 height 35
click at [540, 254] on input "False" at bounding box center [533, 258] width 11 height 9
radio input "true"
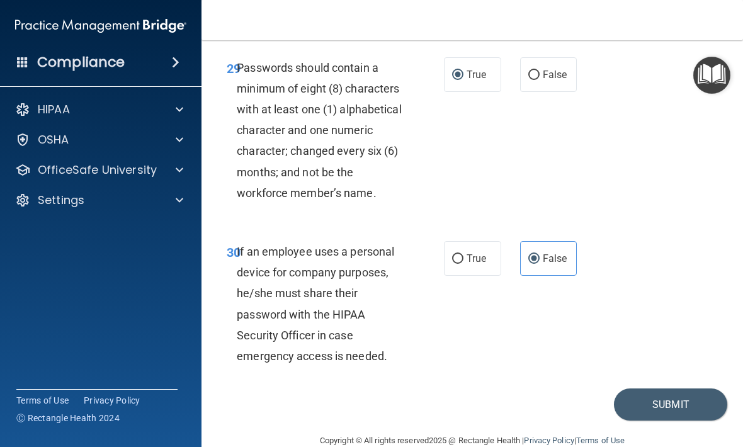
click at [689, 388] on button "Submit" at bounding box center [670, 404] width 113 height 32
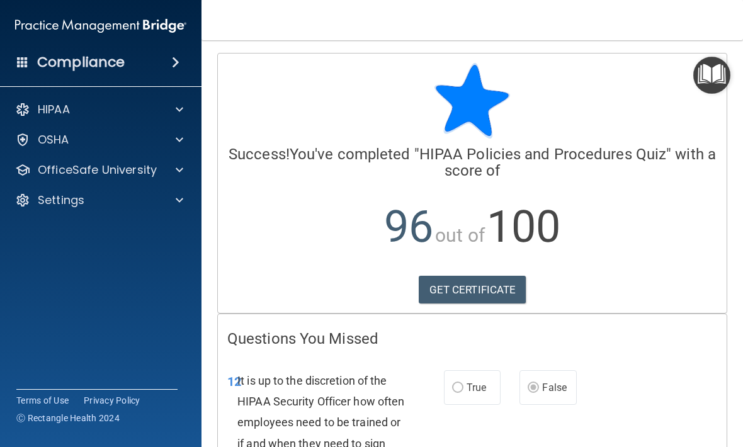
click at [715, 77] on img "Open Resource Center" at bounding box center [711, 75] width 37 height 37
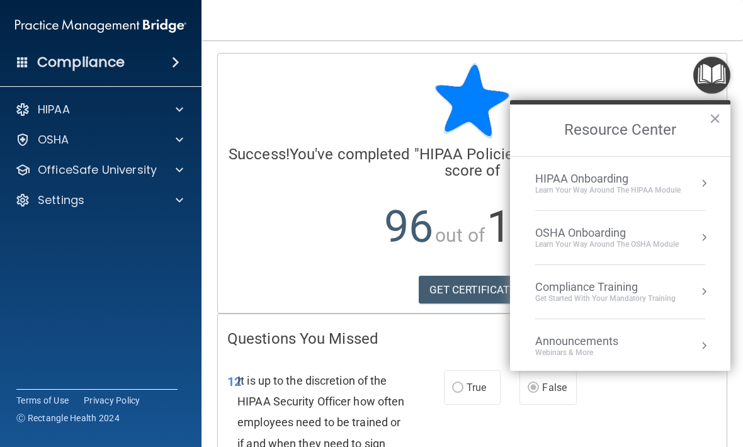
click at [691, 174] on div "HIPAA Onboarding Learn Your Way around the HIPAA module" at bounding box center [620, 183] width 170 height 23
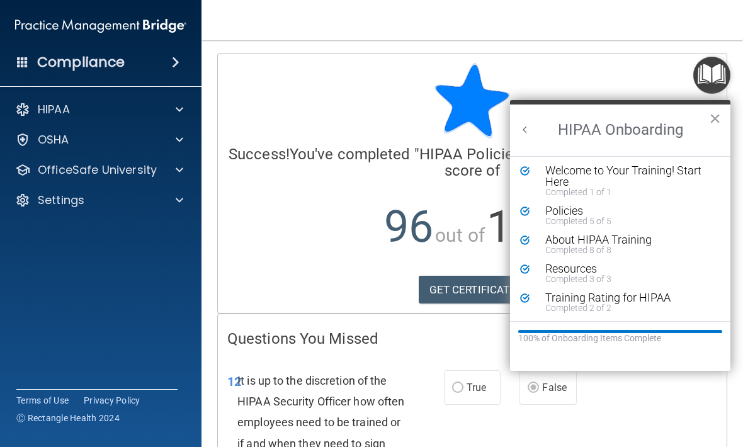
scroll to position [2, 0]
click at [713, 125] on button "×" at bounding box center [715, 118] width 12 height 20
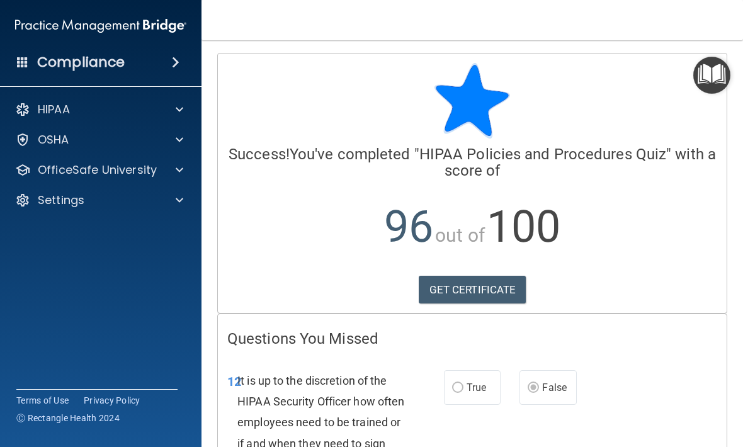
click at [717, 71] on img "Open Resource Center" at bounding box center [711, 75] width 37 height 37
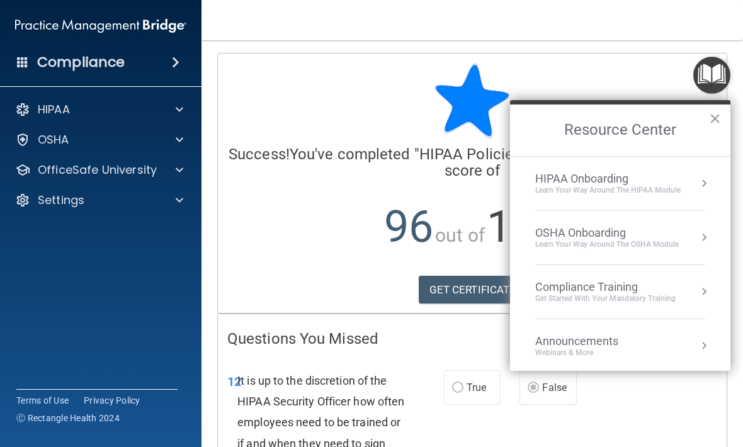
click at [688, 289] on div "Compliance Training Get Started with your mandatory training" at bounding box center [620, 291] width 170 height 23
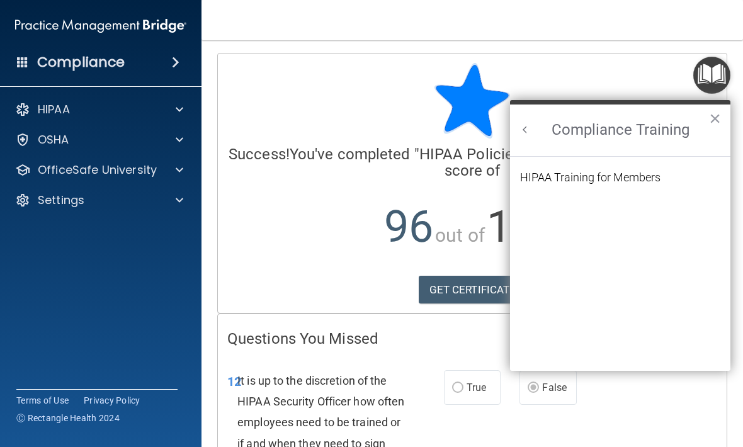
scroll to position [0, 0]
click at [525, 130] on button "Back to Resource Center Home" at bounding box center [525, 129] width 13 height 13
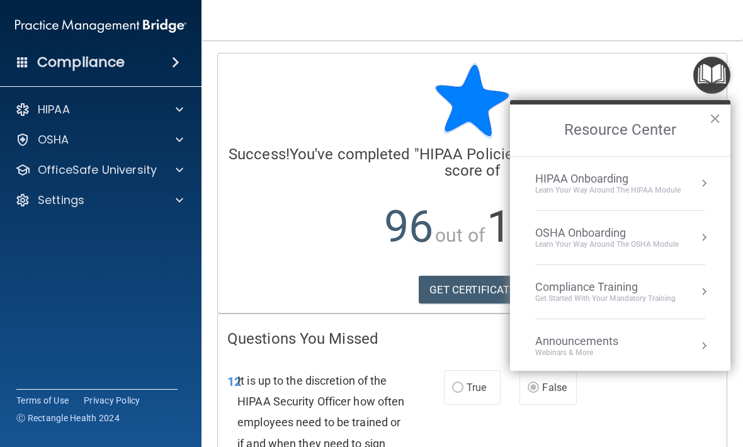
click at [660, 342] on div "Announcements Webinars & More" at bounding box center [601, 346] width 133 height 24
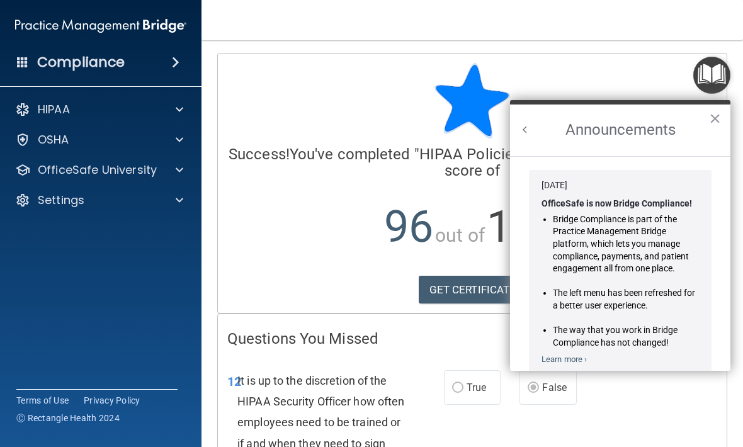
click at [530, 130] on button "Back to Resource Center Home" at bounding box center [525, 129] width 13 height 13
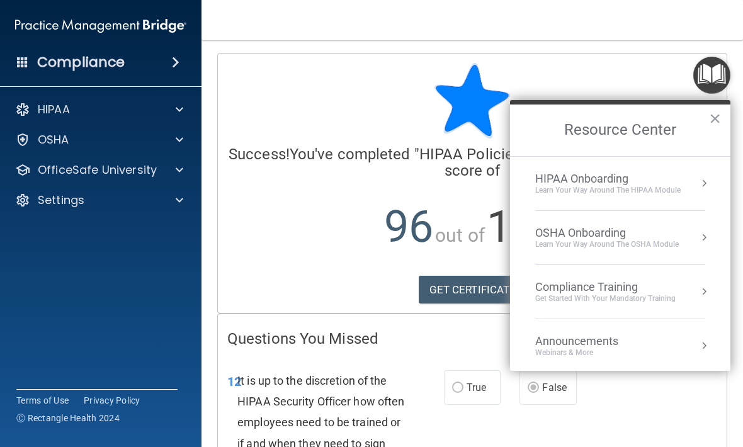
click at [673, 238] on div "OSHA Onboarding" at bounding box center [607, 233] width 144 height 14
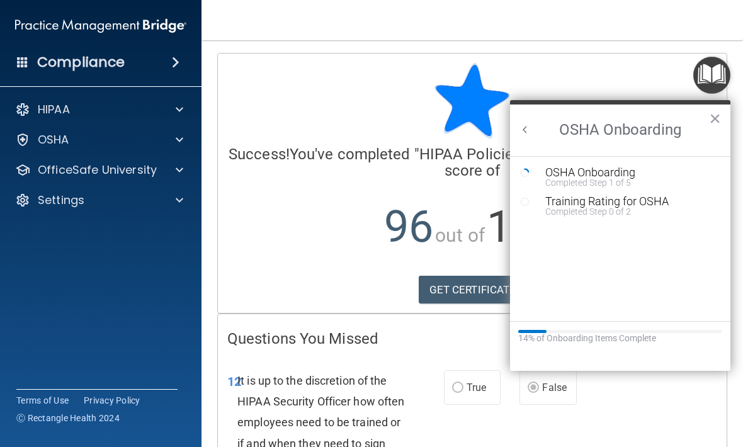
click at [661, 207] on div "Completed Step 0 of 2" at bounding box center [629, 211] width 169 height 9
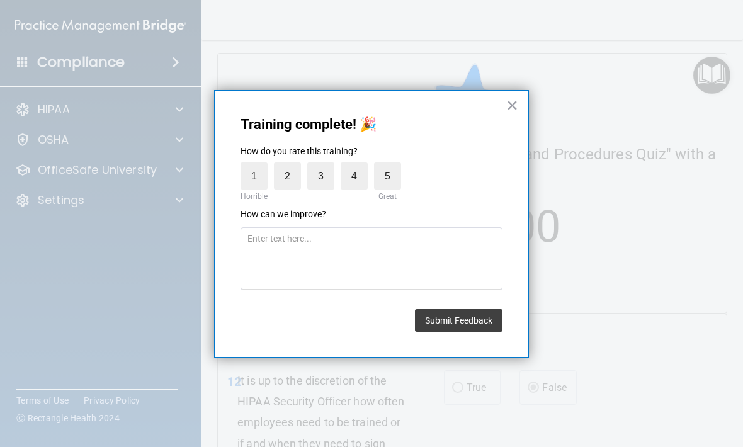
click at [467, 319] on button "Submit Feedback" at bounding box center [459, 320] width 88 height 23
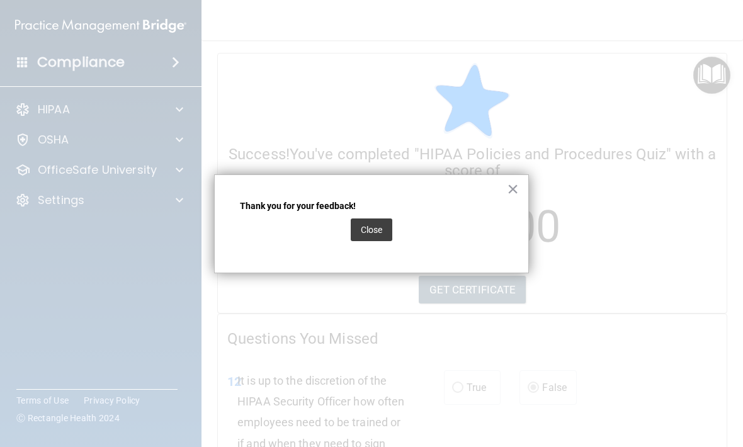
click at [368, 228] on button "Close" at bounding box center [372, 229] width 42 height 23
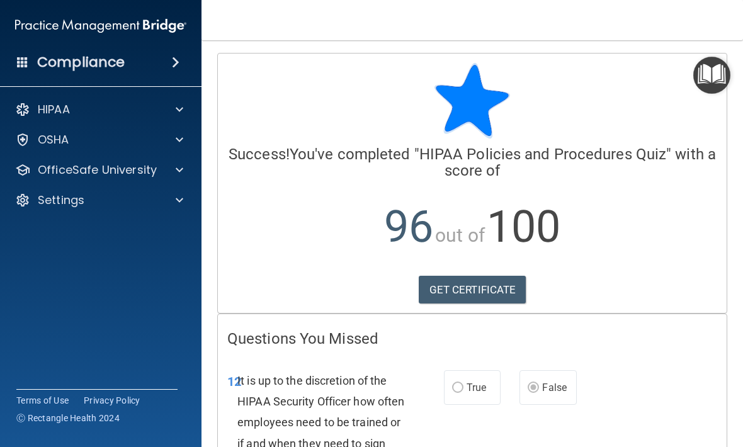
click at [708, 75] on img "Open Resource Center" at bounding box center [711, 75] width 37 height 37
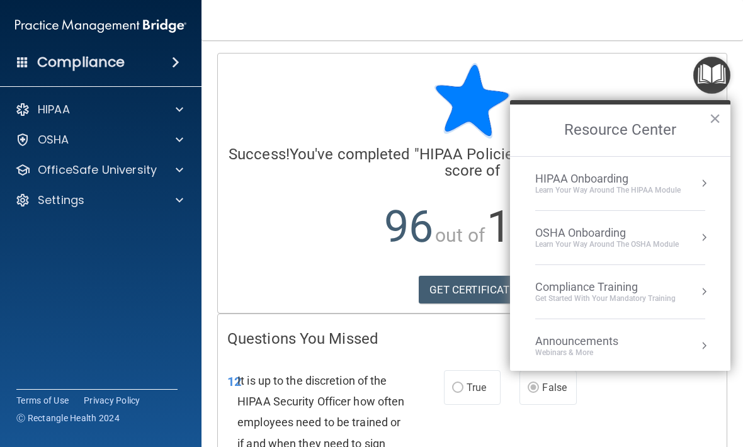
click at [682, 236] on div "OSHA Onboarding Learn your way around the OSHA module" at bounding box center [620, 237] width 170 height 23
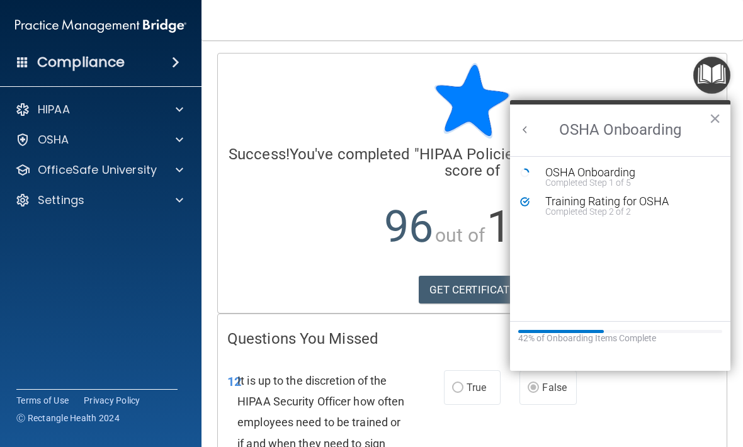
click at [628, 172] on div "OSHA Onboarding" at bounding box center [629, 172] width 169 height 11
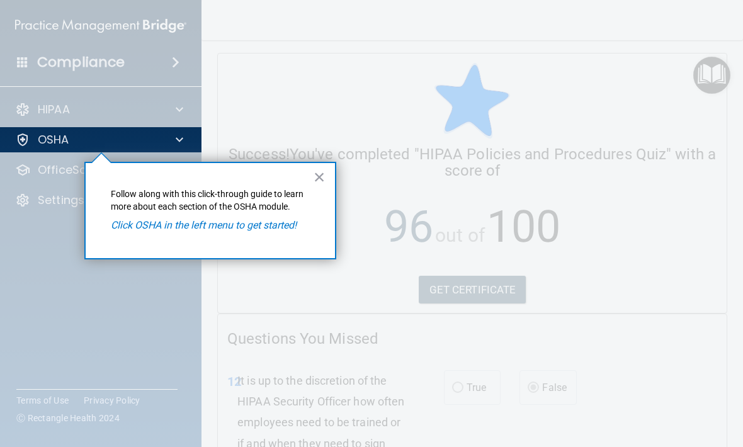
click at [264, 227] on em "Click OSHA in the left menu to get started!" at bounding box center [204, 225] width 186 height 12
click at [281, 224] on em "Click OSHA in the left menu to get started!" at bounding box center [204, 225] width 186 height 12
click at [320, 179] on button "×" at bounding box center [320, 177] width 12 height 20
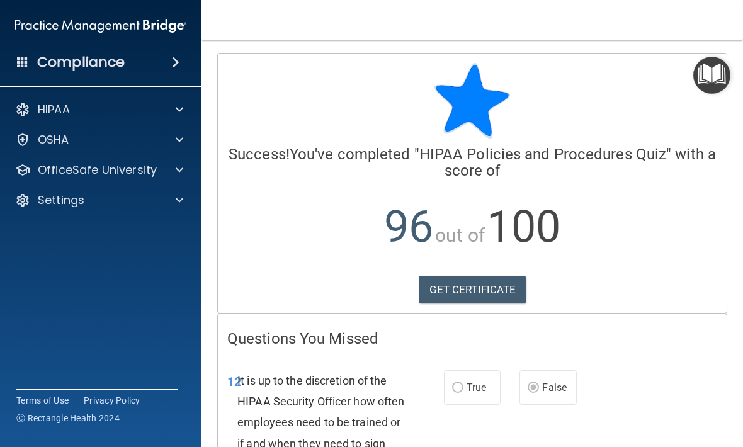
click at [176, 145] on span at bounding box center [180, 139] width 8 height 15
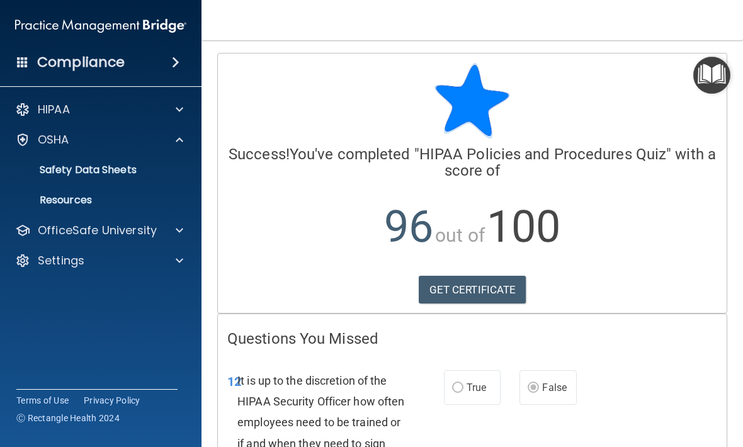
click at [85, 196] on p "Resources" at bounding box center [94, 200] width 172 height 13
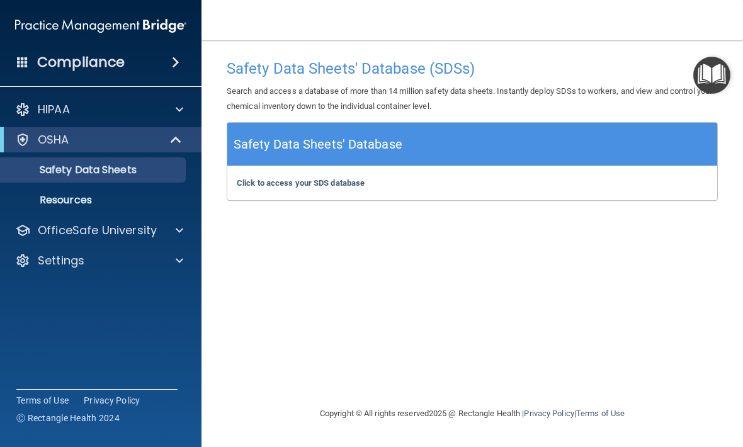
click at [324, 179] on b "Click to access your SDS database" at bounding box center [301, 182] width 128 height 9
click at [708, 73] on img "Open Resource Center" at bounding box center [711, 75] width 37 height 37
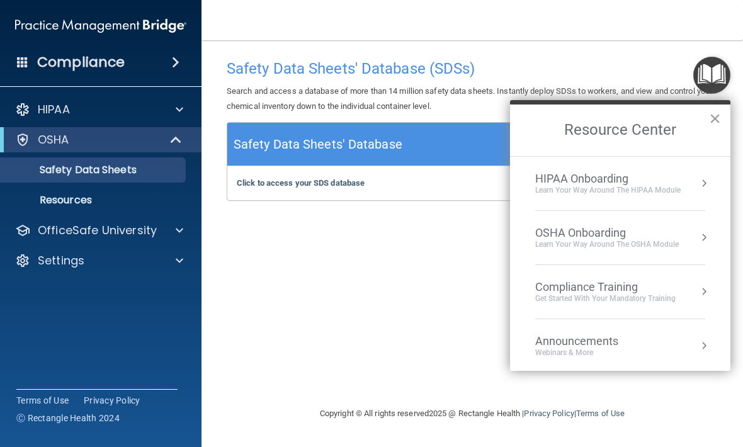
click at [626, 224] on li "OSHA Onboarding Learn your way around the OSHA module" at bounding box center [620, 238] width 170 height 54
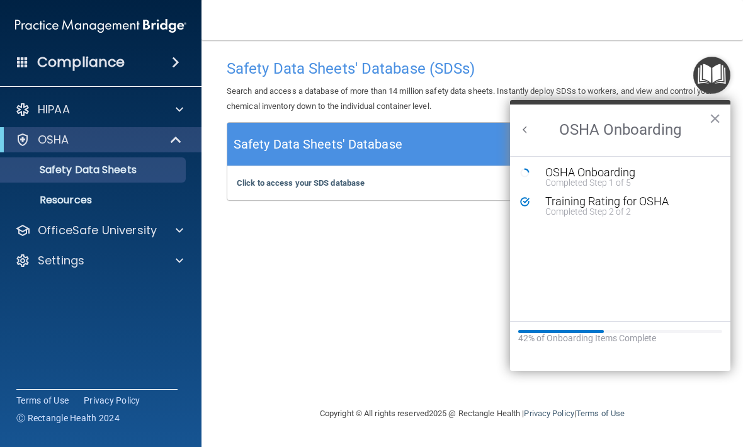
click at [647, 171] on div "OSHA Onboarding" at bounding box center [629, 172] width 169 height 11
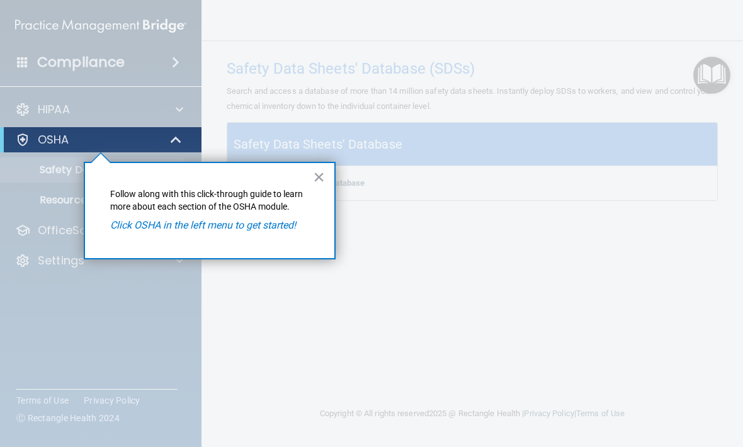
click at [268, 225] on em "Click OSHA in the left menu to get started!" at bounding box center [203, 225] width 186 height 12
click at [267, 223] on em "Click OSHA in the left menu to get started!" at bounding box center [203, 225] width 186 height 12
click at [263, 227] on em "Click OSHA in the left menu to get started!" at bounding box center [203, 225] width 186 height 12
click at [254, 225] on em "Click OSHA in the left menu to get started!" at bounding box center [203, 225] width 186 height 12
click at [152, 198] on p "Follow along with this click-through guide to learn more about each section of …" at bounding box center [209, 200] width 199 height 25
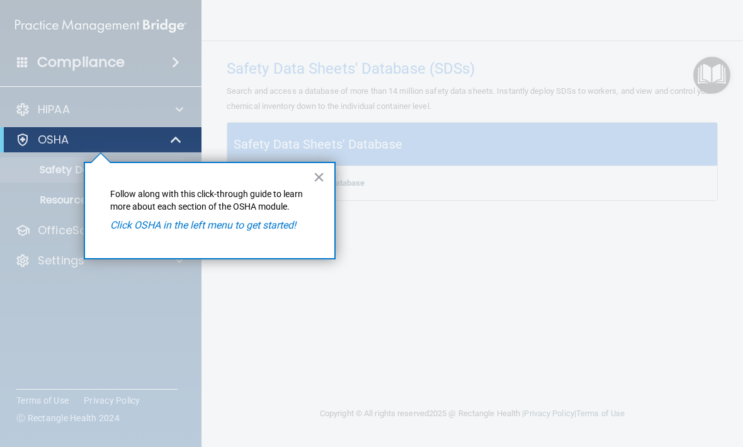
click at [183, 222] on em "Click OSHA in the left menu to get started!" at bounding box center [203, 225] width 186 height 12
click at [242, 220] on em "Click OSHA in the left menu to get started!" at bounding box center [203, 225] width 186 height 12
click at [207, 229] on em "Click OSHA in the left menu to get started!" at bounding box center [203, 225] width 186 height 12
click at [166, 236] on div "× Follow along with this click-through guide to learn more about each section o…" at bounding box center [210, 211] width 252 height 98
click at [124, 222] on em "Click OSHA in the left menu to get started!" at bounding box center [203, 225] width 186 height 12
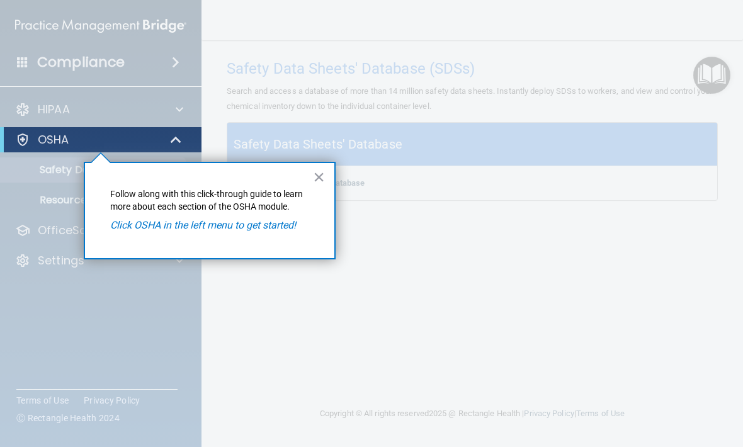
click at [318, 174] on button "×" at bounding box center [319, 177] width 12 height 20
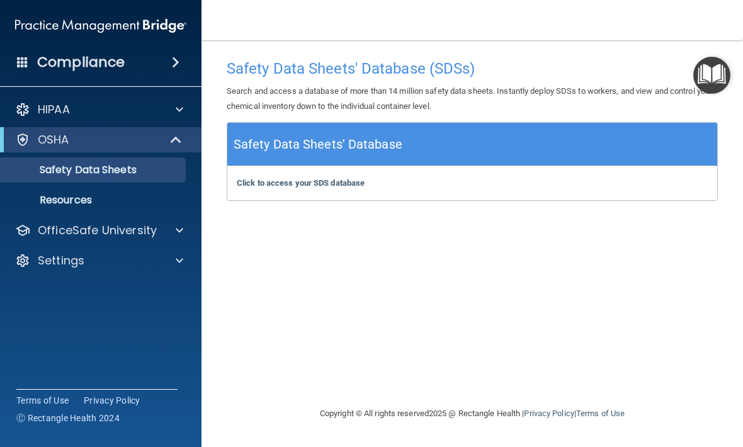
click at [21, 137] on div at bounding box center [22, 139] width 15 height 15
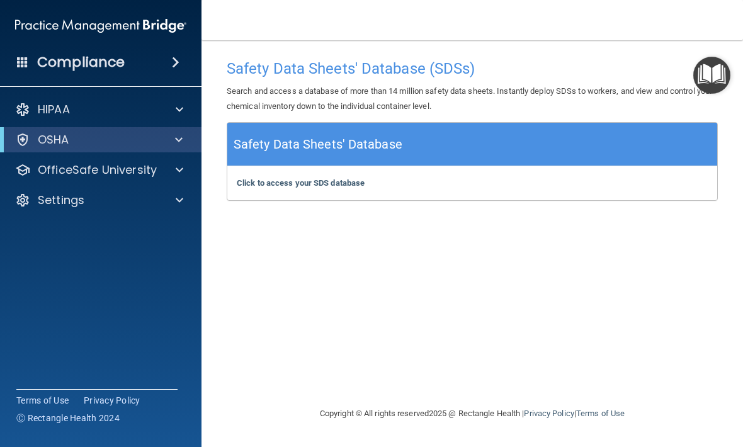
click at [16, 133] on div at bounding box center [22, 139] width 15 height 15
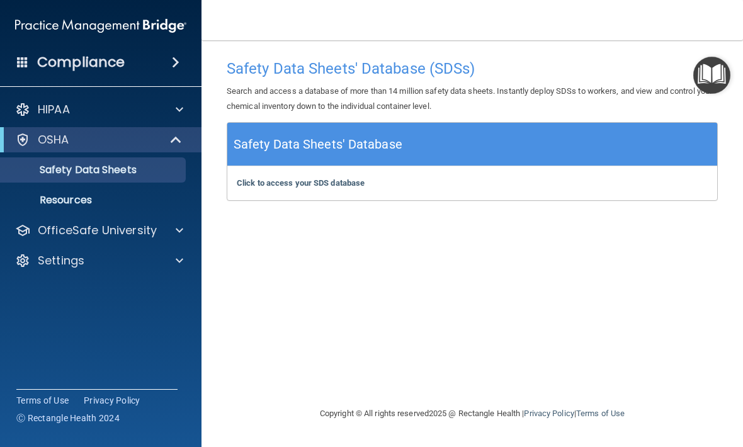
click at [6, 138] on div "OSHA" at bounding box center [84, 139] width 156 height 15
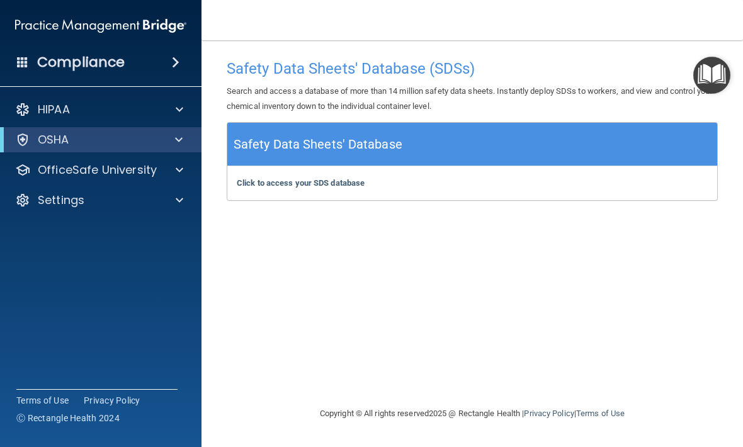
click at [11, 143] on div "OSHA" at bounding box center [84, 139] width 156 height 15
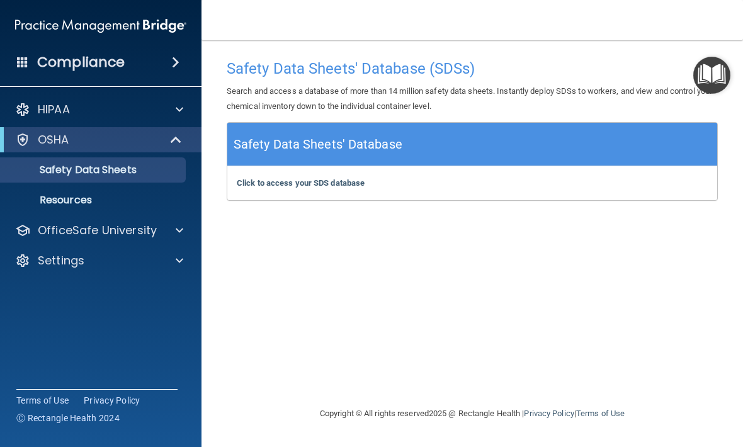
click at [14, 166] on p "Safety Data Sheets" at bounding box center [94, 170] width 172 height 13
click at [25, 195] on p "Resources" at bounding box center [94, 200] width 172 height 13
click at [326, 185] on b "Click to access your SDS database" at bounding box center [301, 182] width 128 height 9
click at [708, 73] on img "Open Resource Center" at bounding box center [711, 75] width 37 height 37
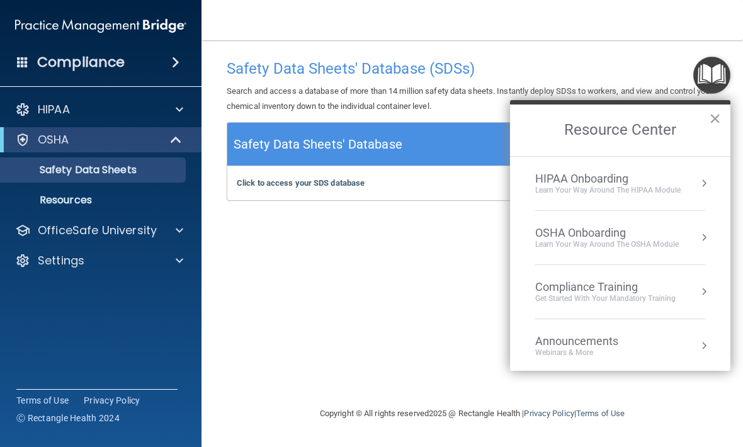
click at [626, 241] on div "Learn your way around the OSHA module" at bounding box center [607, 244] width 144 height 11
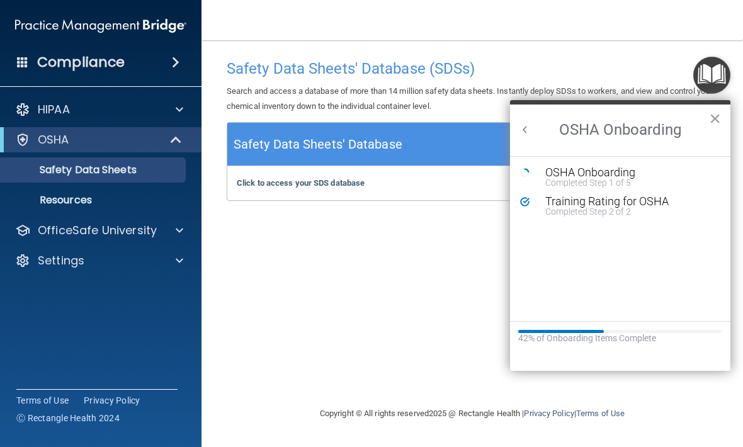
click at [631, 199] on div "Training Rating for OSHA" at bounding box center [629, 201] width 169 height 11
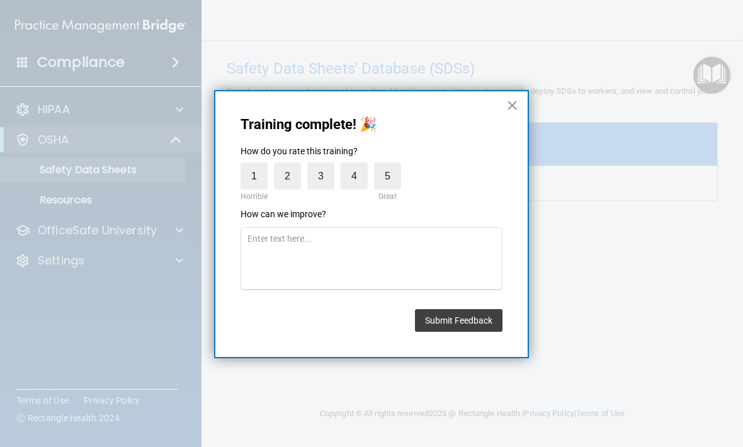
click at [480, 310] on button "Submit Feedback" at bounding box center [459, 320] width 88 height 23
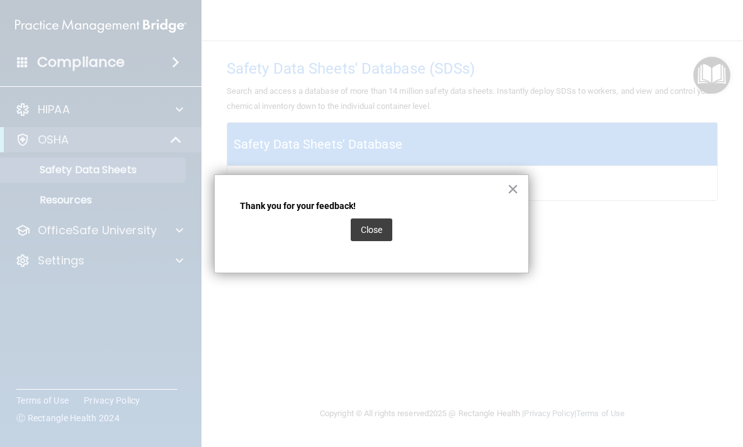
click at [362, 229] on button "Close" at bounding box center [372, 229] width 42 height 23
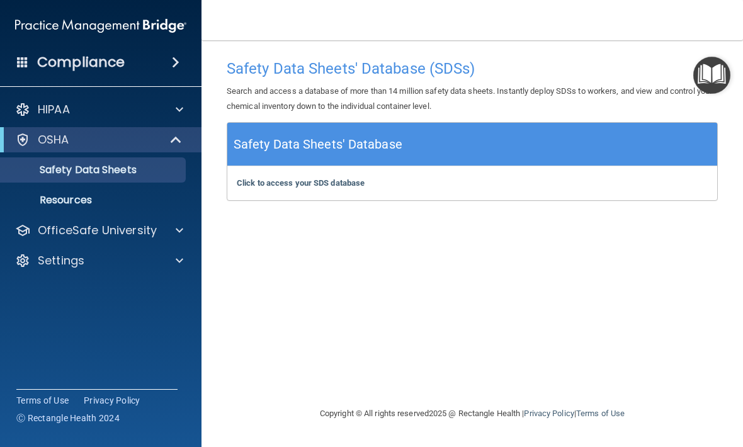
click at [716, 71] on img "Open Resource Center" at bounding box center [711, 75] width 37 height 37
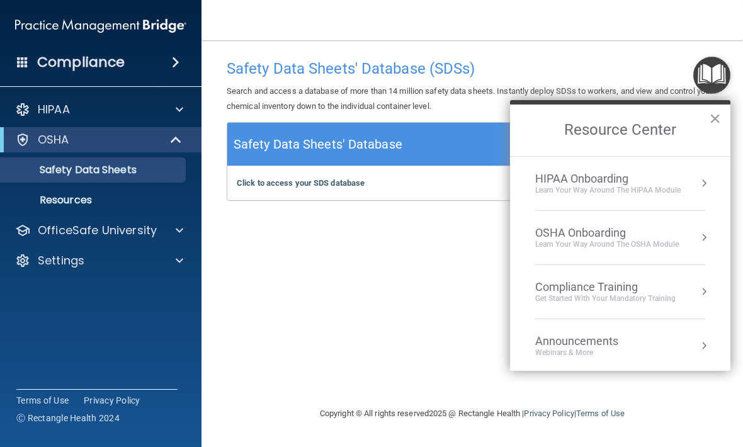
click at [630, 230] on div "OSHA Onboarding" at bounding box center [607, 233] width 144 height 14
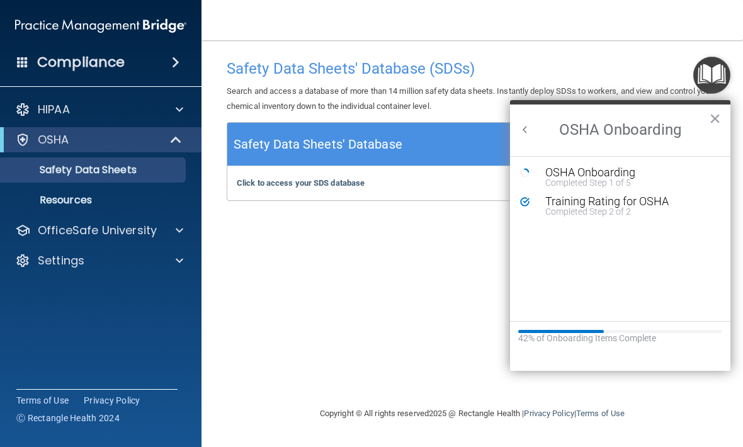
click at [623, 167] on div "OSHA Onboarding" at bounding box center [629, 172] width 169 height 11
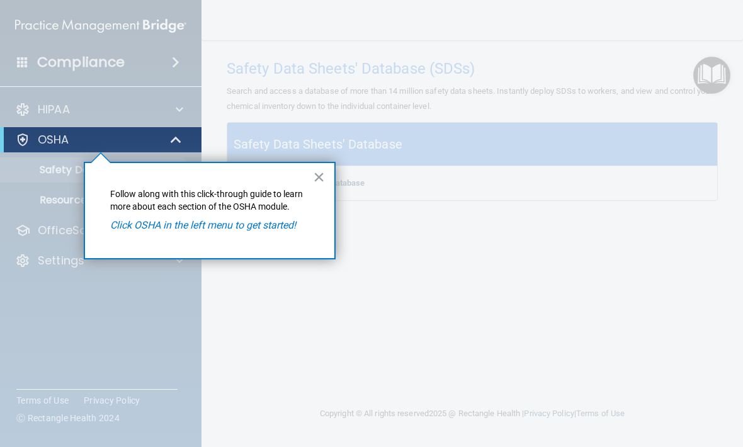
click at [617, 171] on div at bounding box center [471, 223] width 541 height 447
click at [296, 225] on em "Click OSHA in the left menu to get started!" at bounding box center [203, 225] width 186 height 12
click at [298, 215] on div "× Follow along with this click-through guide to learn more about each section o…" at bounding box center [210, 211] width 252 height 98
click at [315, 177] on button "×" at bounding box center [319, 177] width 12 height 20
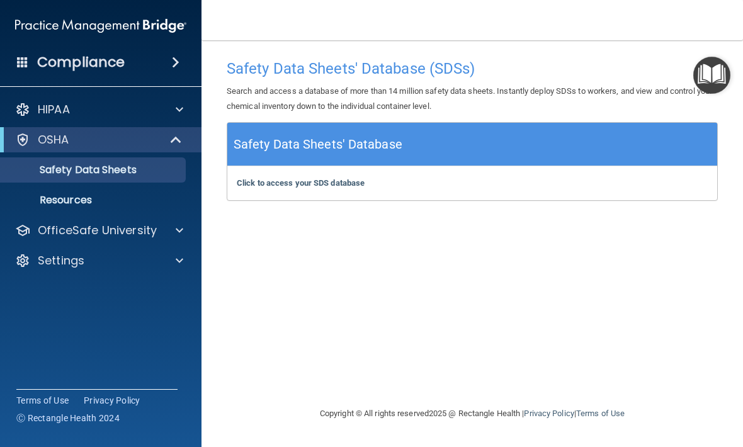
click at [715, 79] on img "Open Resource Center" at bounding box center [711, 75] width 37 height 37
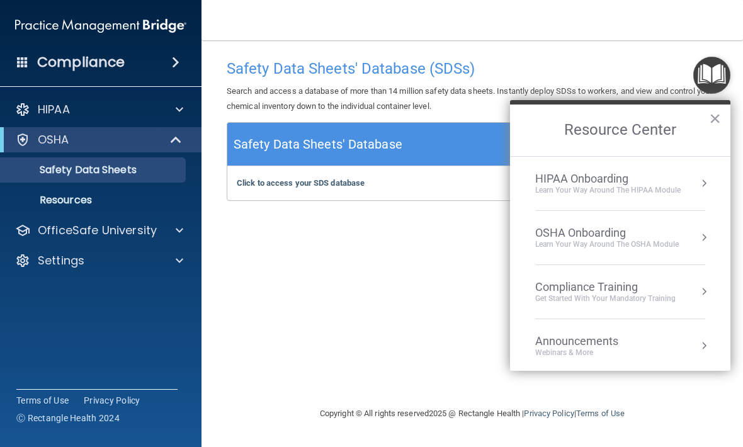
click at [623, 229] on div "OSHA Onboarding" at bounding box center [607, 233] width 144 height 14
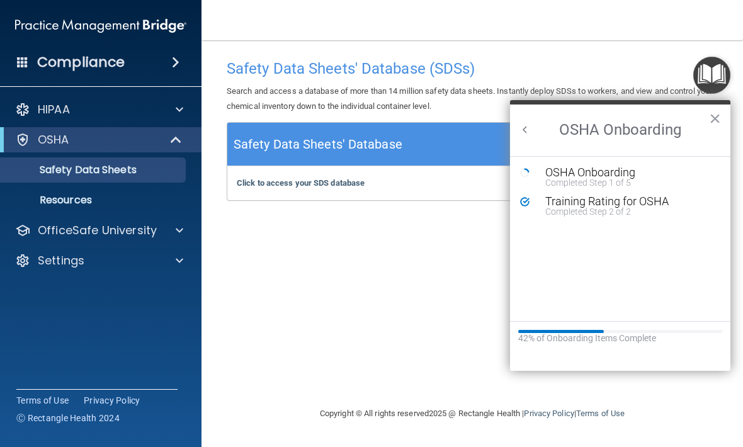
click at [661, 196] on div "Training Rating for OSHA" at bounding box center [629, 201] width 169 height 11
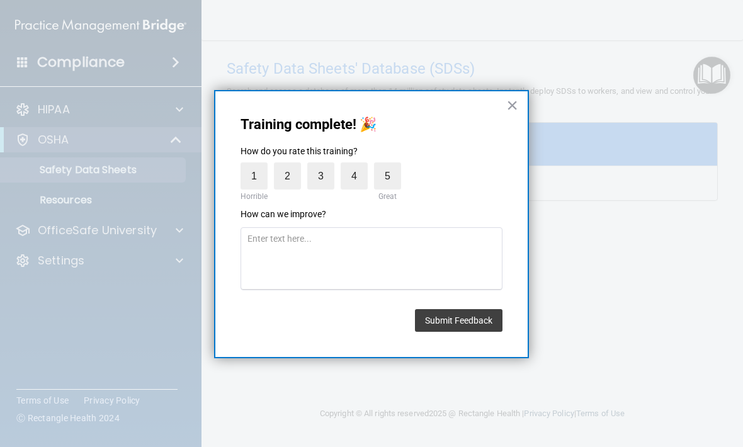
click at [479, 318] on button "Submit Feedback" at bounding box center [459, 320] width 88 height 23
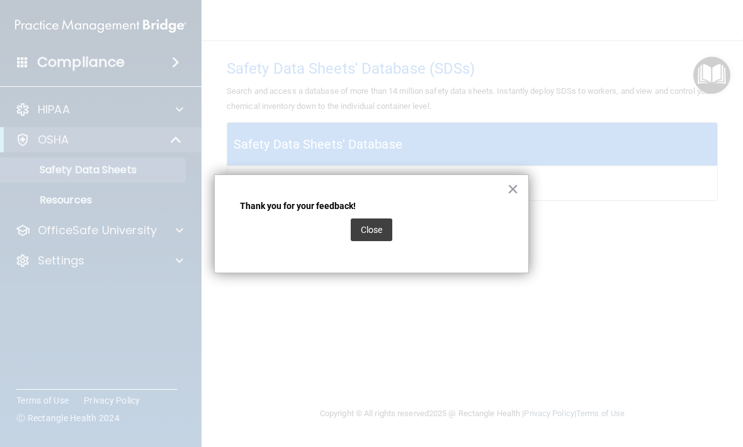
click at [365, 230] on button "Close" at bounding box center [372, 229] width 42 height 23
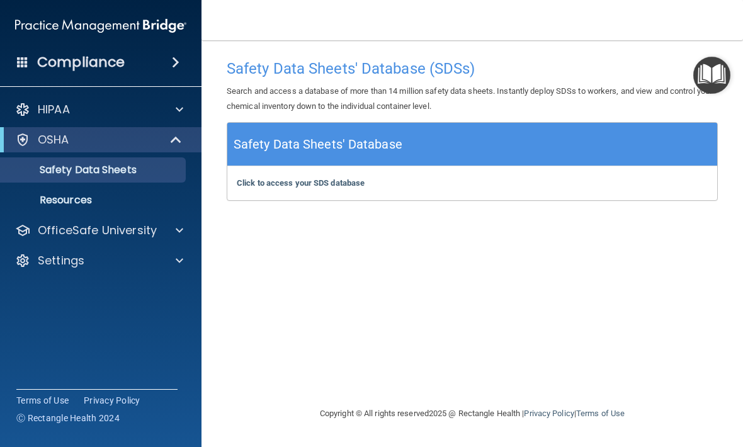
click at [155, 114] on div "HIPAA" at bounding box center [84, 109] width 156 height 15
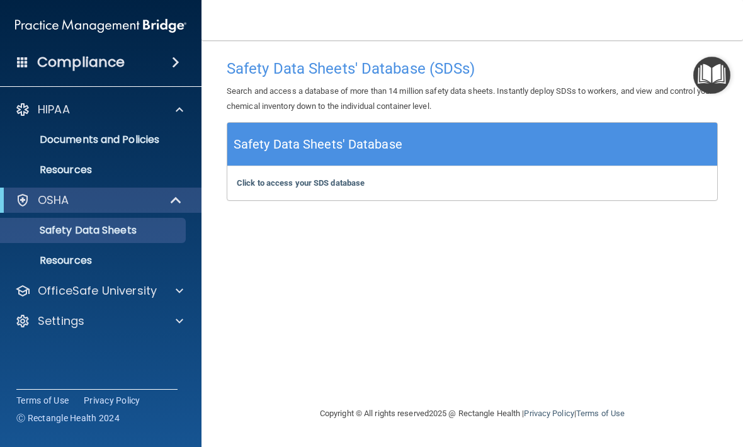
click at [715, 72] on img "Open Resource Center" at bounding box center [711, 75] width 37 height 37
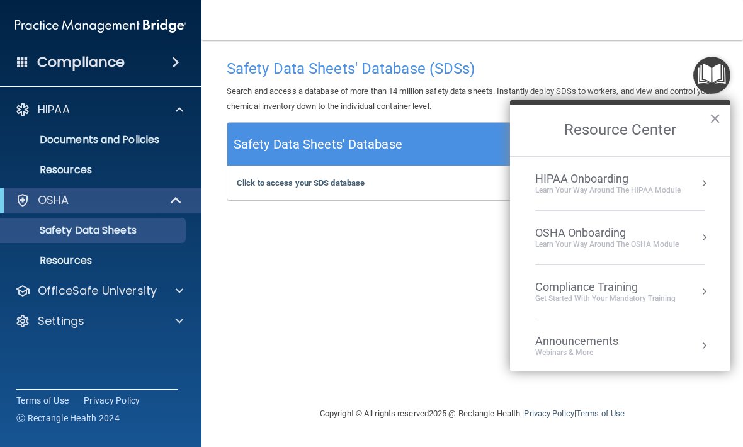
click at [646, 172] on div "HIPAA Onboarding" at bounding box center [607, 179] width 145 height 14
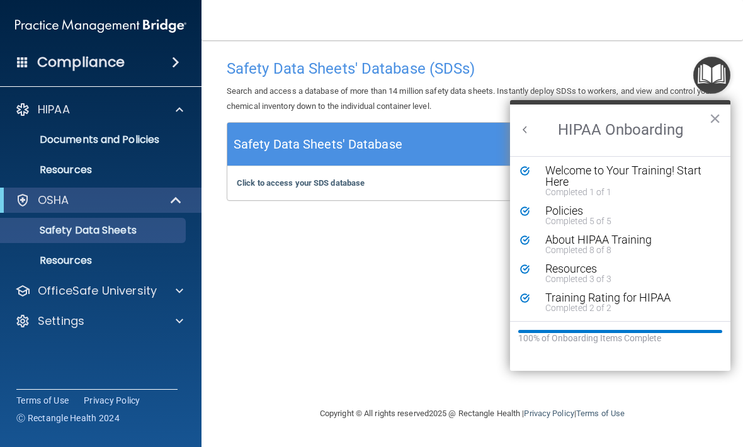
scroll to position [2, 0]
click at [529, 127] on button "Back to Resource Center Home" at bounding box center [525, 129] width 13 height 13
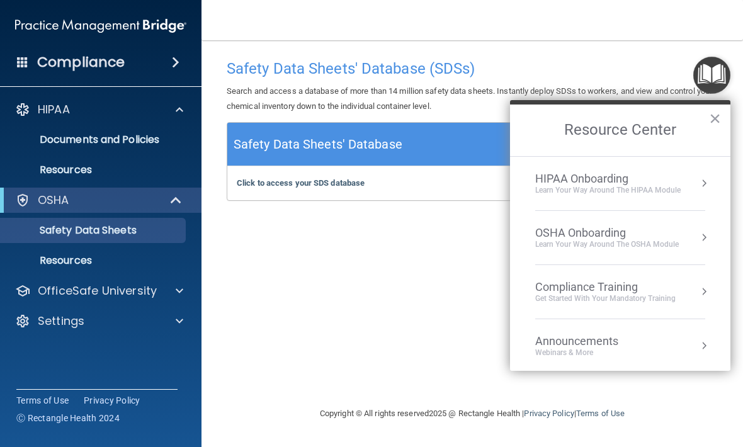
scroll to position [0, 0]
click at [618, 296] on div "Get Started with your mandatory training" at bounding box center [605, 298] width 140 height 11
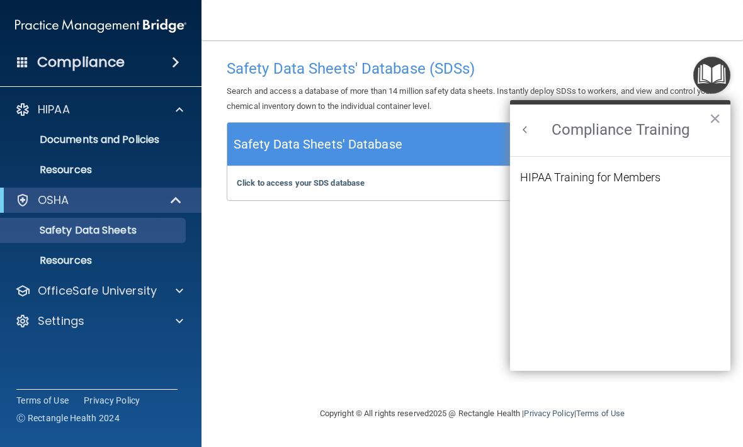
click at [660, 167] on ol "HIPAA Training for Members" at bounding box center [620, 264] width 200 height 215
click at [655, 176] on div "HIPAA Training for Members" at bounding box center [590, 177] width 140 height 11
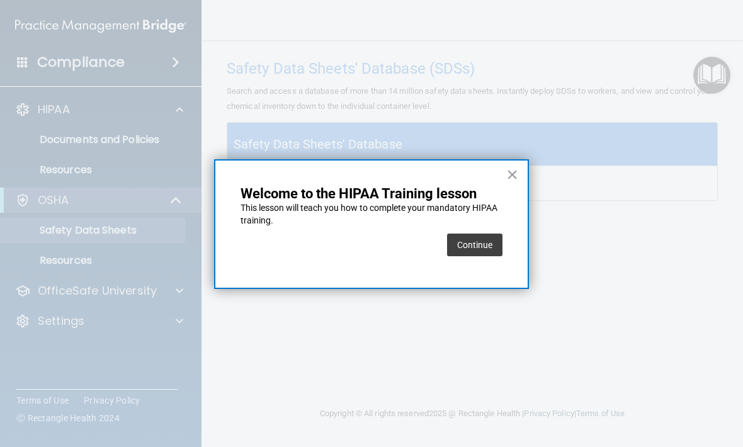
click at [480, 246] on button "Continue" at bounding box center [474, 245] width 55 height 23
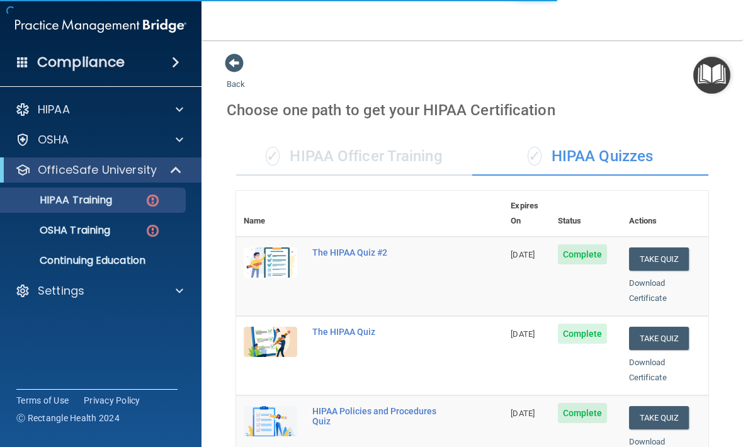
scroll to position [4, 0]
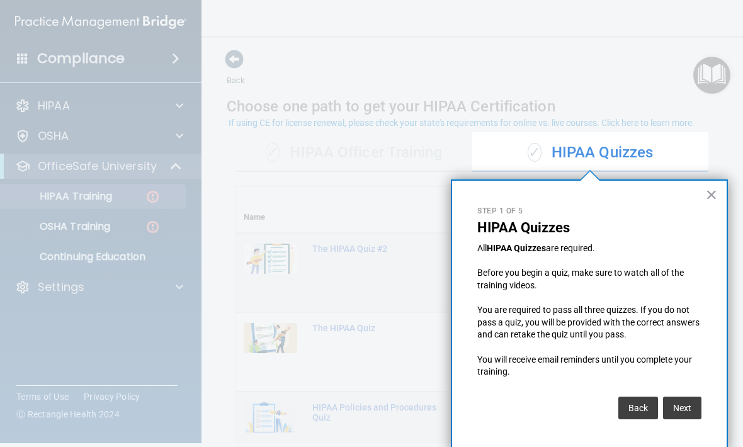
click at [698, 397] on button "Next" at bounding box center [682, 408] width 38 height 23
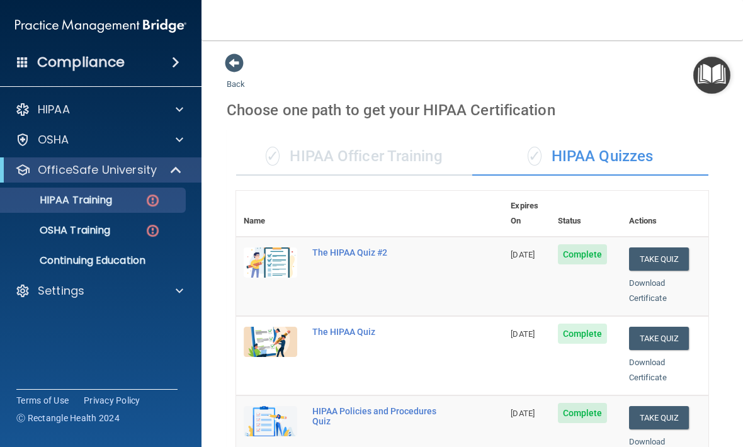
scroll to position [514, 0]
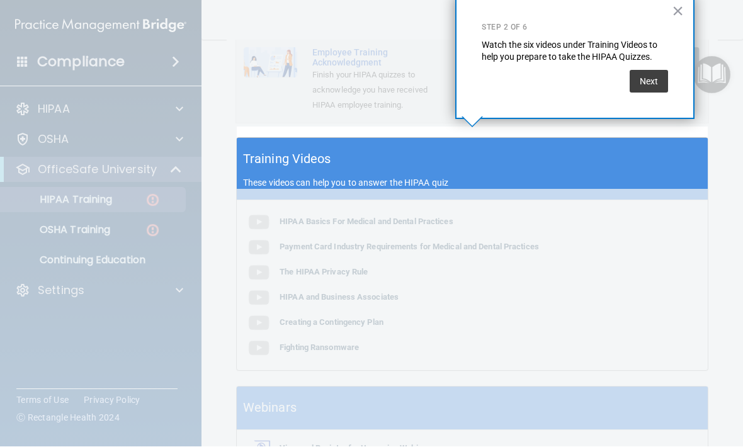
click at [658, 71] on button "Next" at bounding box center [649, 82] width 38 height 23
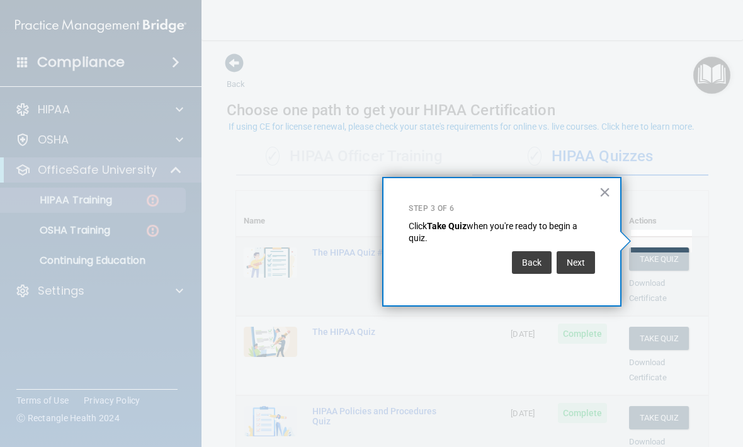
click at [570, 261] on button "Next" at bounding box center [576, 262] width 38 height 23
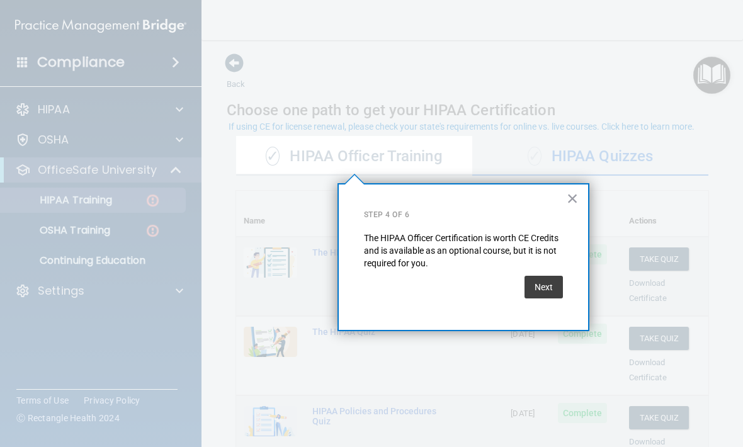
click at [546, 284] on button "Next" at bounding box center [543, 287] width 38 height 23
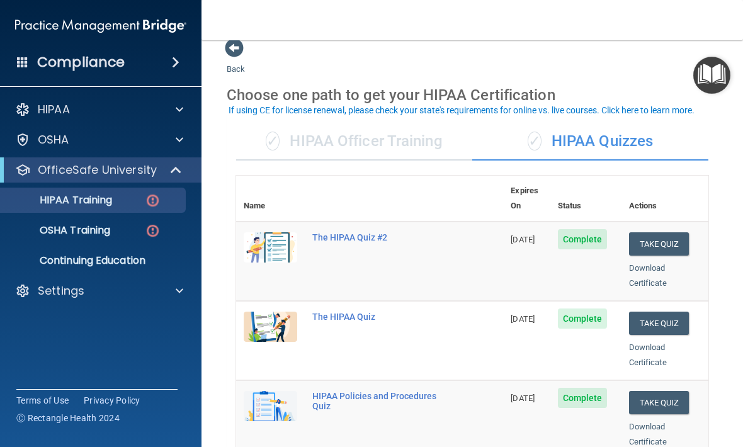
scroll to position [14, 0]
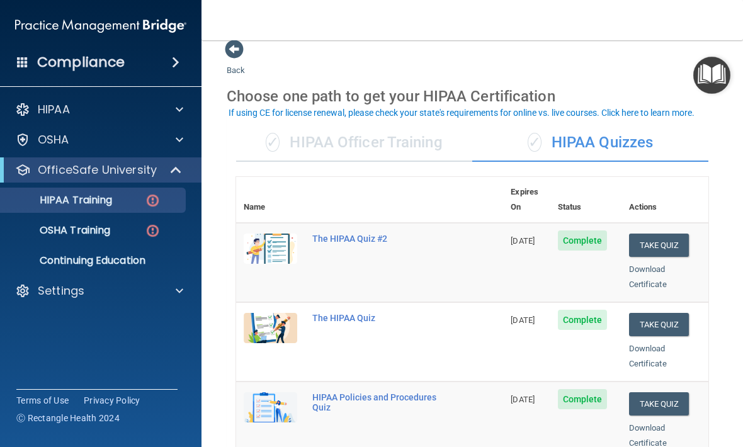
click at [110, 225] on p "OSHA Training" at bounding box center [59, 230] width 102 height 13
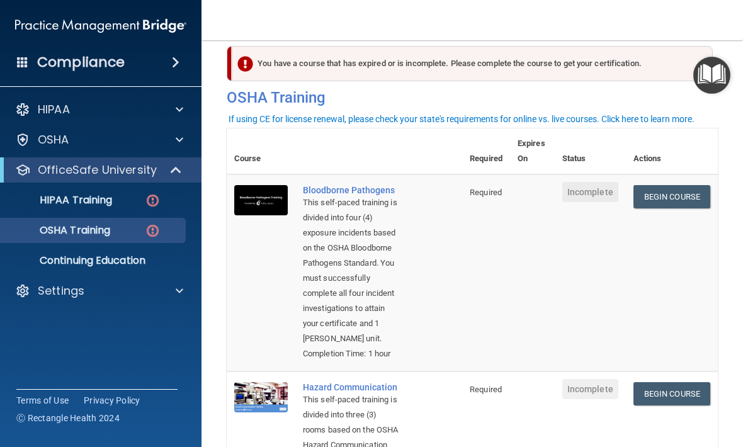
scroll to position [16, 0]
click at [680, 189] on link "Begin Course" at bounding box center [671, 197] width 77 height 23
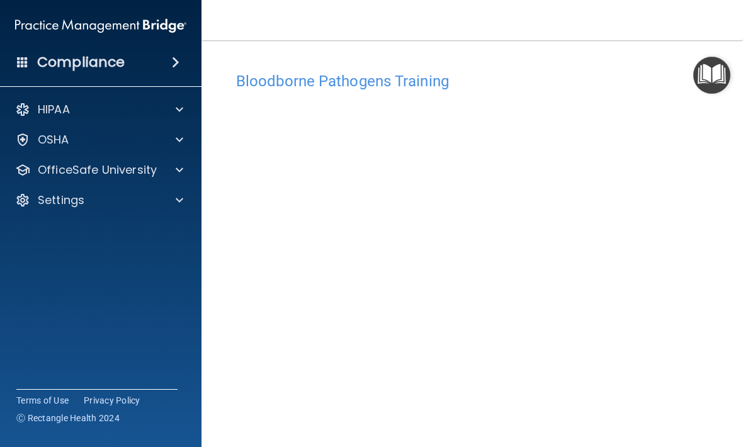
click at [719, 76] on img "Open Resource Center" at bounding box center [711, 75] width 37 height 37
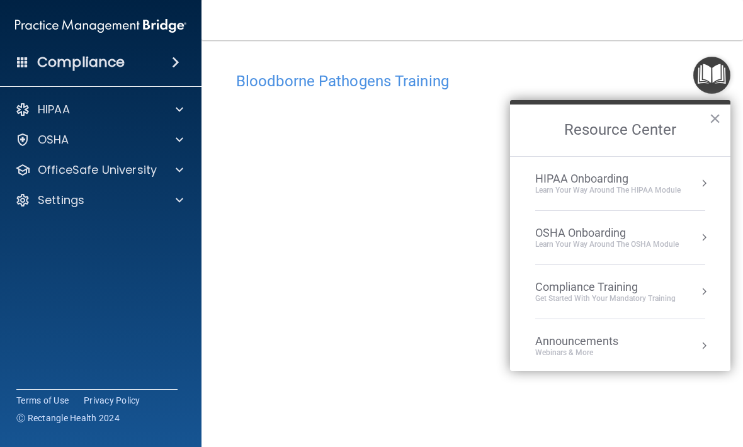
click at [623, 227] on div "OSHA Onboarding" at bounding box center [607, 233] width 144 height 14
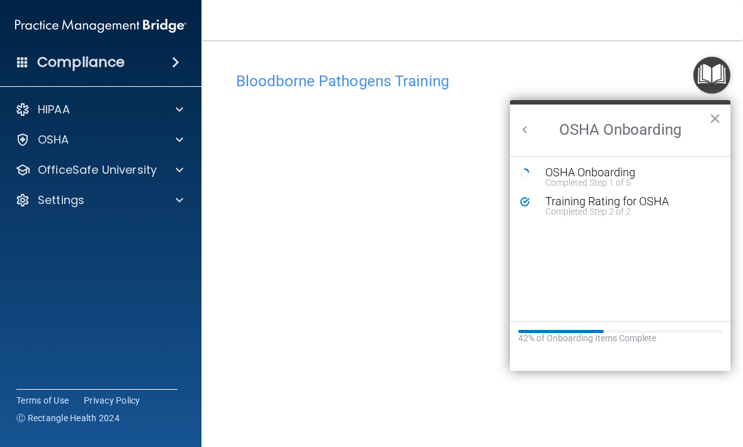
click at [712, 125] on button "×" at bounding box center [715, 118] width 12 height 20
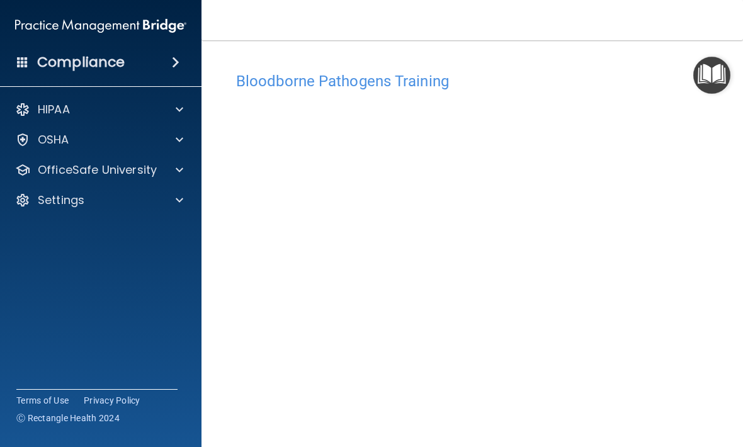
click at [707, 81] on img "Open Resource Center" at bounding box center [711, 75] width 37 height 37
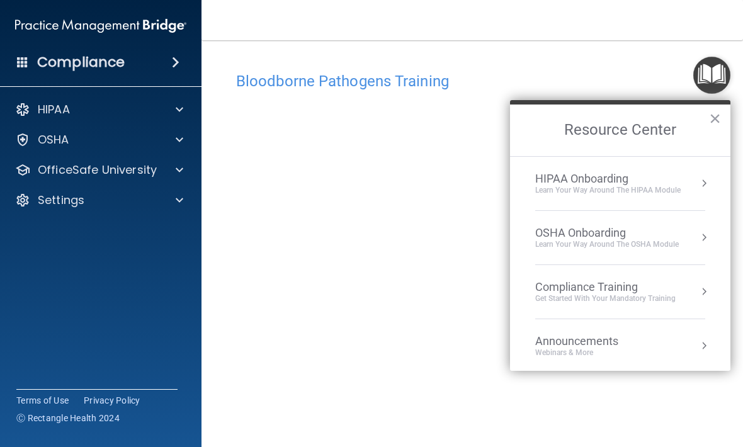
click at [630, 183] on div "HIPAA Onboarding" at bounding box center [607, 179] width 145 height 14
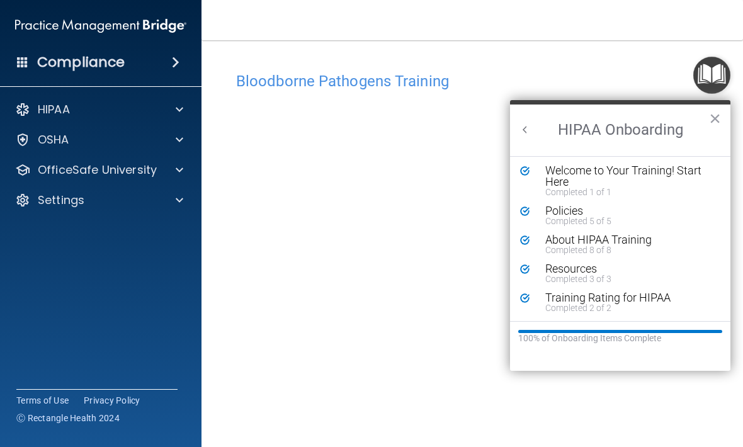
scroll to position [2, 0]
click at [519, 130] on button "Back to Resource Center Home" at bounding box center [525, 129] width 13 height 13
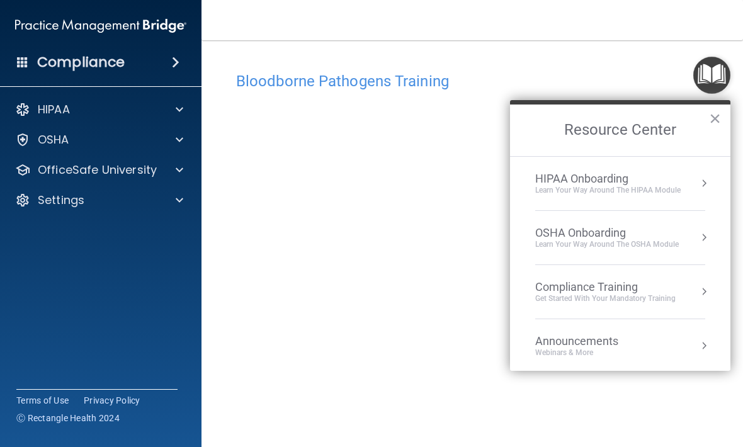
scroll to position [0, 0]
click at [648, 79] on h4 "Bloodborne Pathogens Training" at bounding box center [472, 81] width 472 height 16
click at [714, 113] on button "×" at bounding box center [715, 118] width 12 height 20
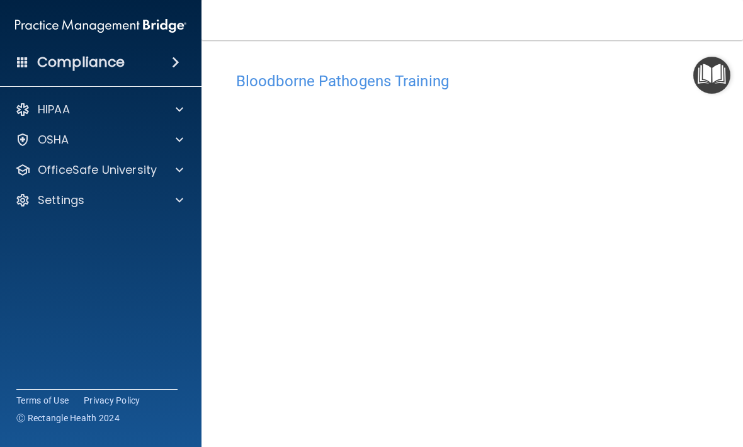
click at [648, 73] on h4 "Bloodborne Pathogens Training" at bounding box center [472, 81] width 472 height 16
click at [645, 69] on div "Bloodborne Pathogens Training" at bounding box center [472, 80] width 491 height 31
click at [713, 68] on img "Open Resource Center" at bounding box center [711, 75] width 37 height 37
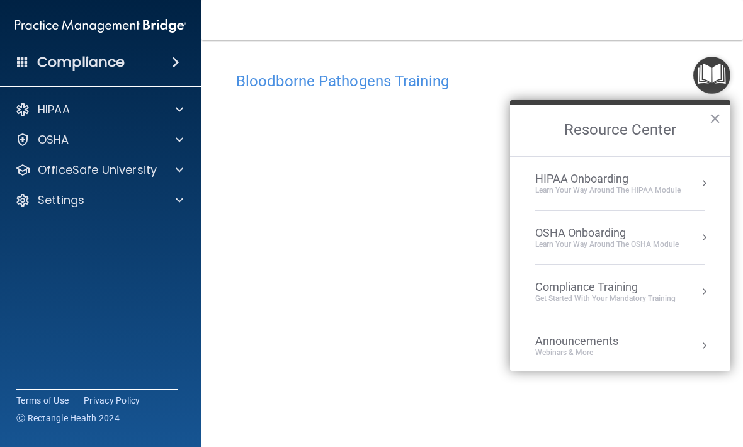
click at [649, 299] on div "Get Started with your mandatory training" at bounding box center [605, 298] width 140 height 11
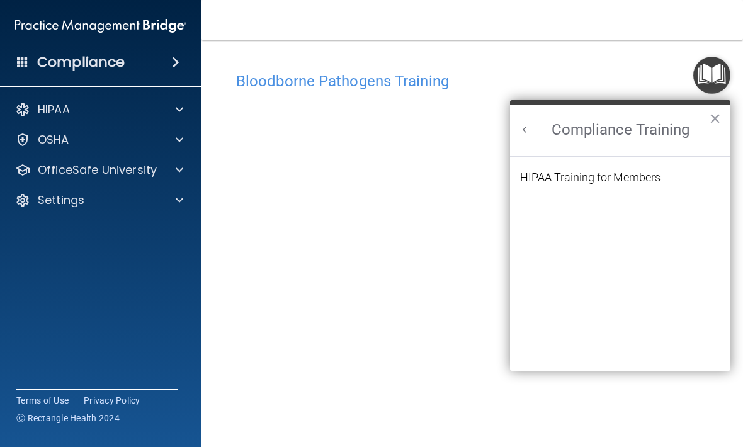
click at [654, 176] on div "HIPAA Training for Members" at bounding box center [590, 177] width 140 height 11
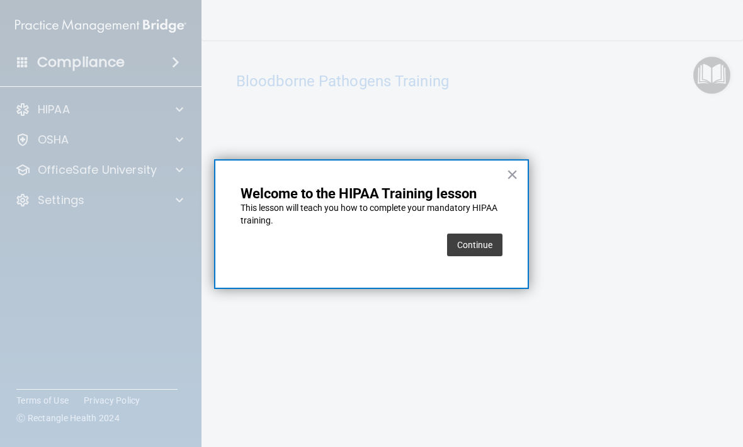
click at [487, 235] on button "Continue" at bounding box center [474, 245] width 55 height 23
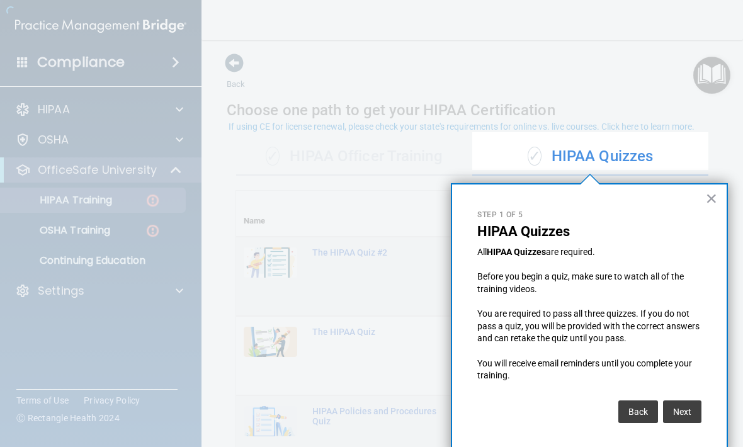
scroll to position [4, 0]
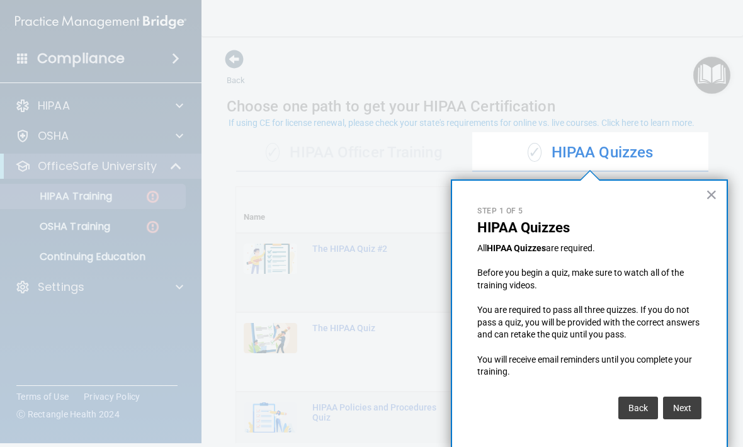
click at [689, 400] on button "Next" at bounding box center [682, 408] width 38 height 23
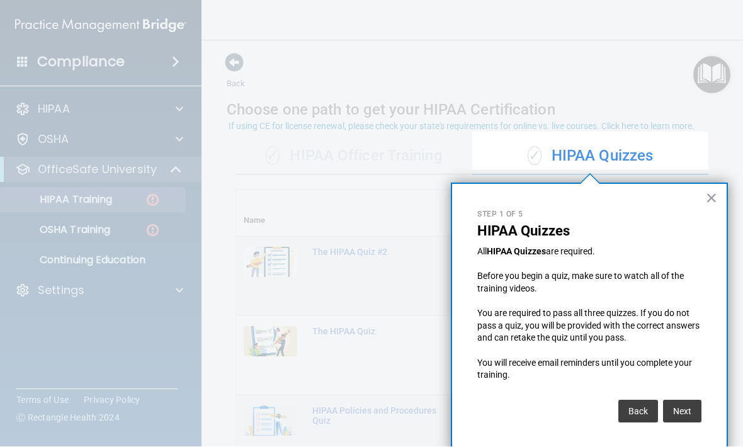
scroll to position [514, 0]
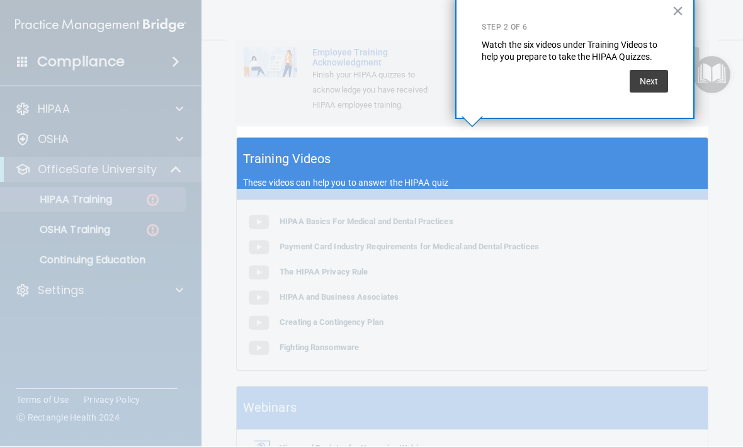
click at [660, 79] on button "Next" at bounding box center [649, 82] width 38 height 23
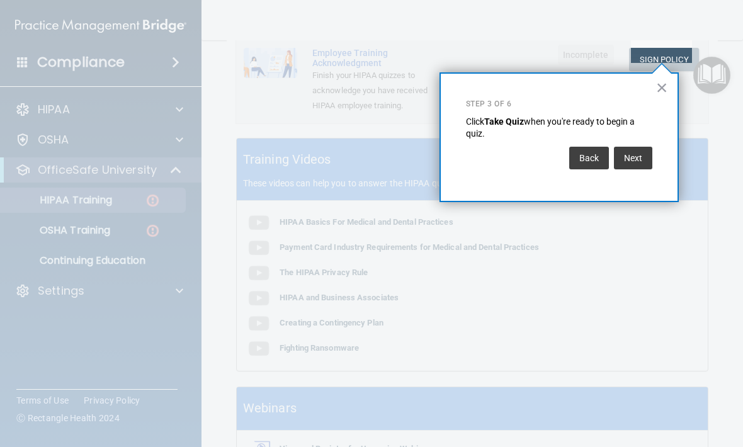
scroll to position [0, 0]
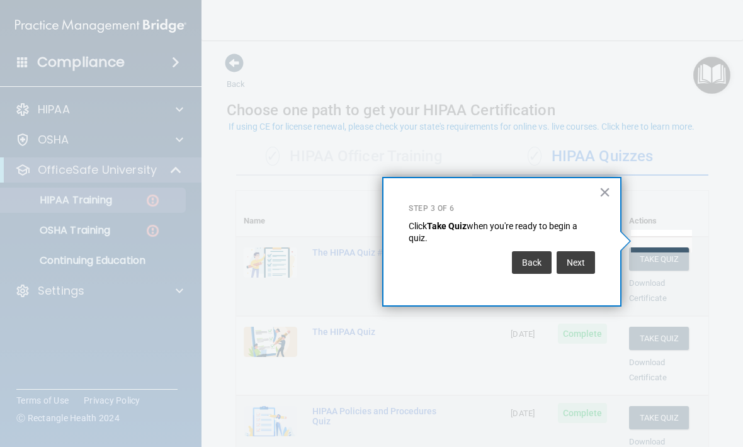
click at [581, 266] on button "Next" at bounding box center [576, 262] width 38 height 23
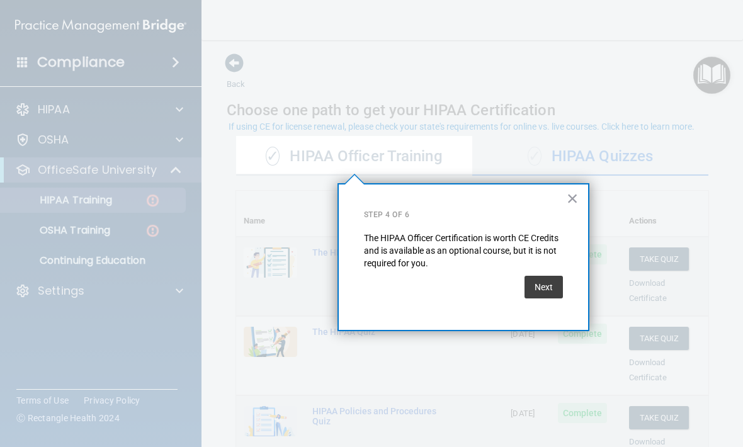
click at [548, 285] on button "Next" at bounding box center [543, 287] width 38 height 23
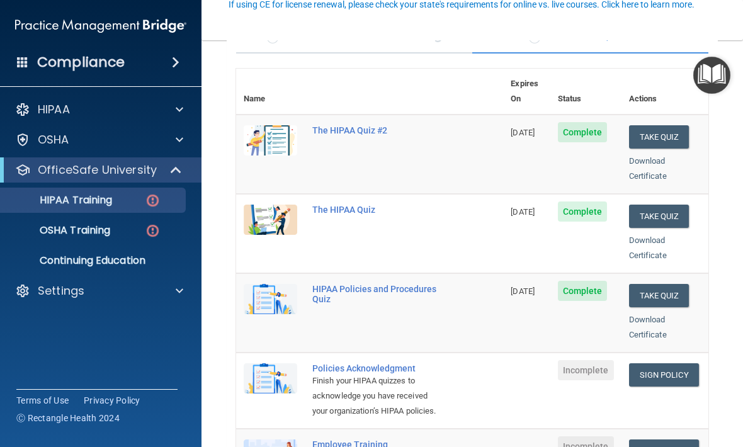
scroll to position [132, 0]
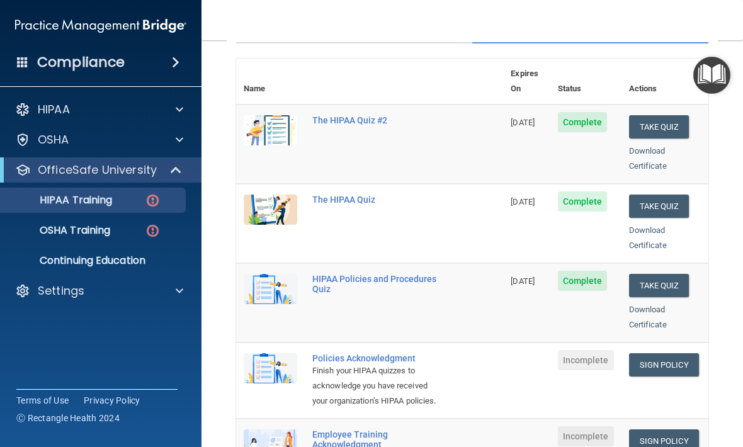
click at [675, 353] on link "Sign Policy" at bounding box center [664, 364] width 70 height 23
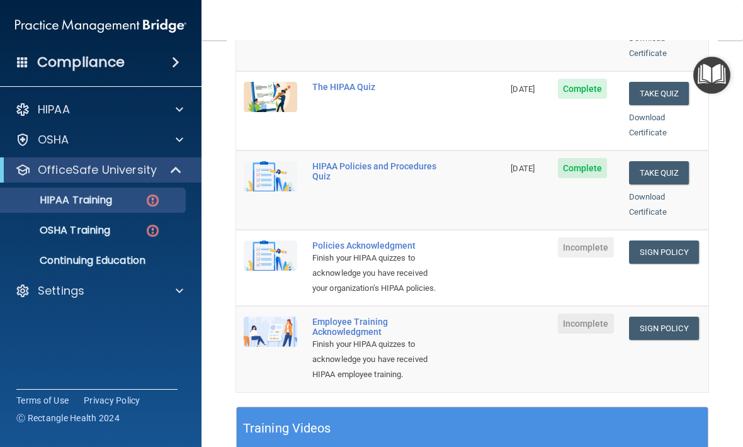
scroll to position [246, 0]
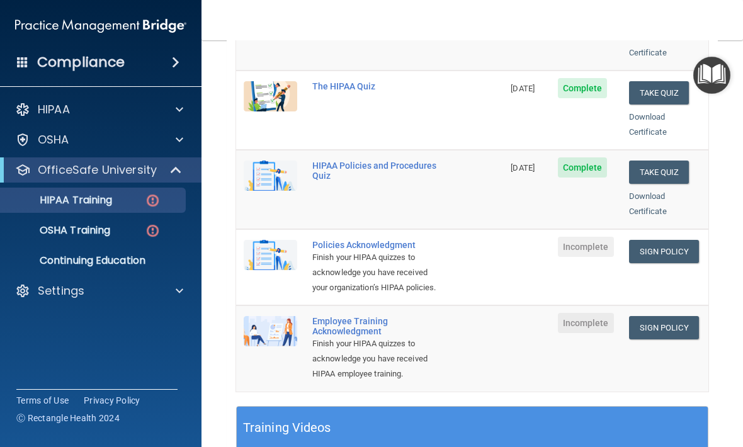
click at [669, 240] on link "Sign Policy" at bounding box center [664, 251] width 70 height 23
click at [674, 316] on link "Sign Policy" at bounding box center [664, 327] width 70 height 23
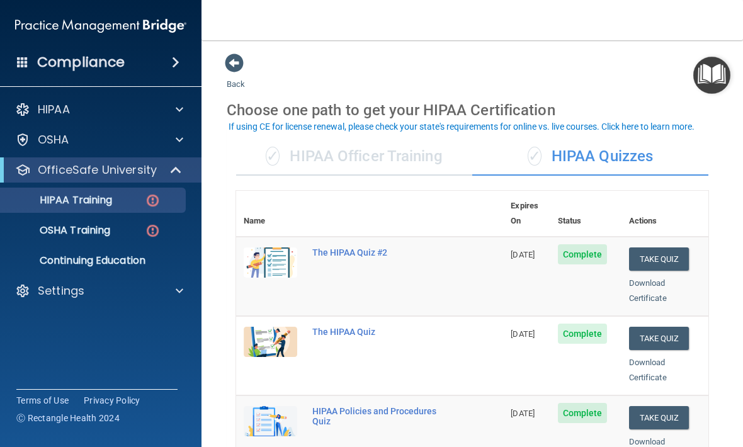
scroll to position [0, 0]
click at [227, 66] on span at bounding box center [234, 63] width 19 height 19
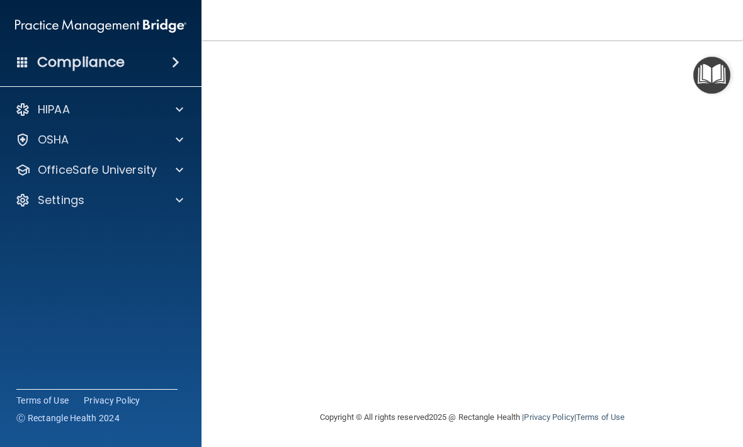
scroll to position [91, 0]
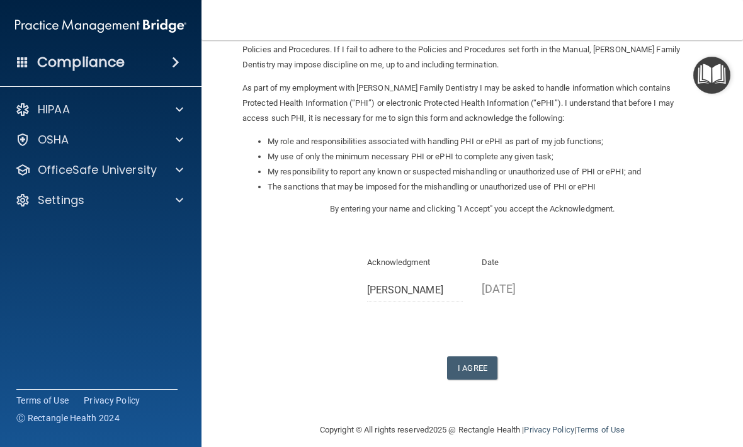
scroll to position [115, 0]
click at [476, 359] on button "I Agree" at bounding box center [472, 369] width 50 height 23
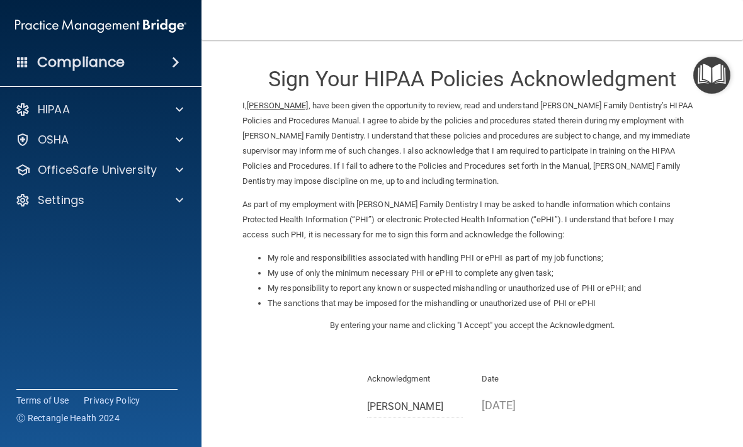
scroll to position [0, 0]
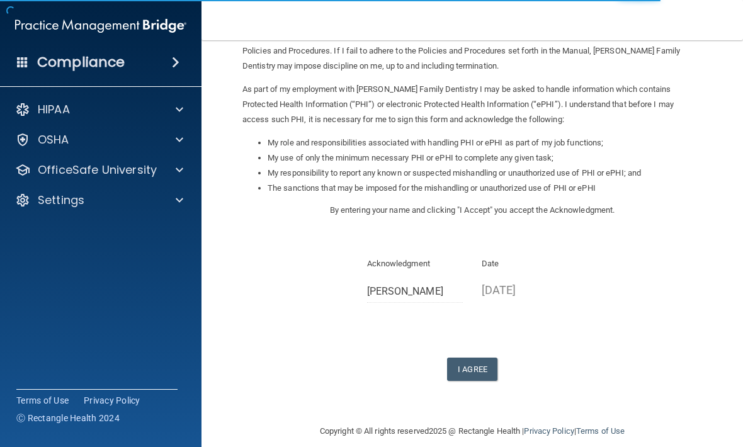
scroll to position [115, 0]
click at [468, 358] on button "I Agree" at bounding box center [472, 369] width 50 height 23
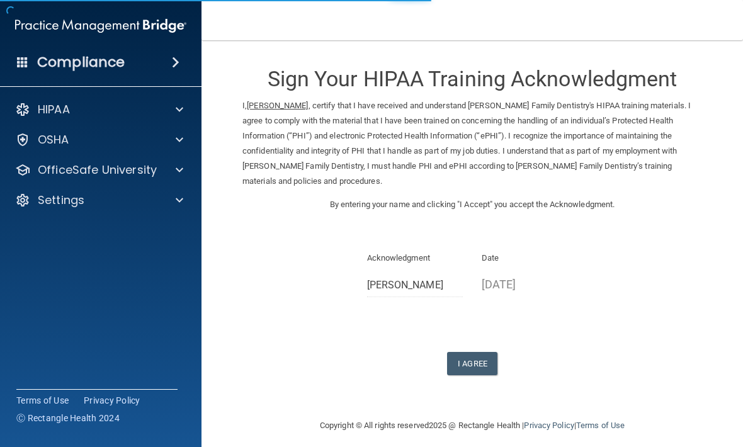
click at [482, 353] on button "I Agree" at bounding box center [472, 363] width 50 height 23
